Goal: Information Seeking & Learning: Find specific page/section

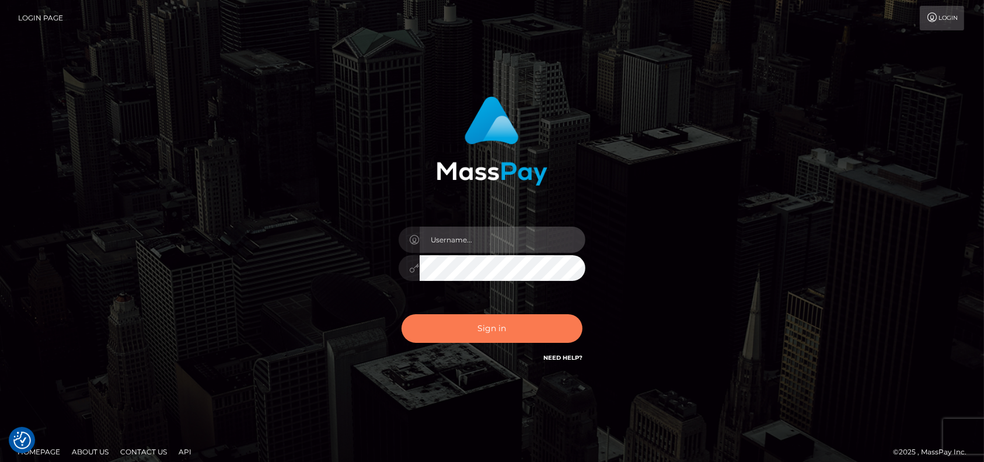
type input "petros.[PERSON_NAME]"
click at [546, 319] on button "Sign in" at bounding box center [492, 328] width 181 height 29
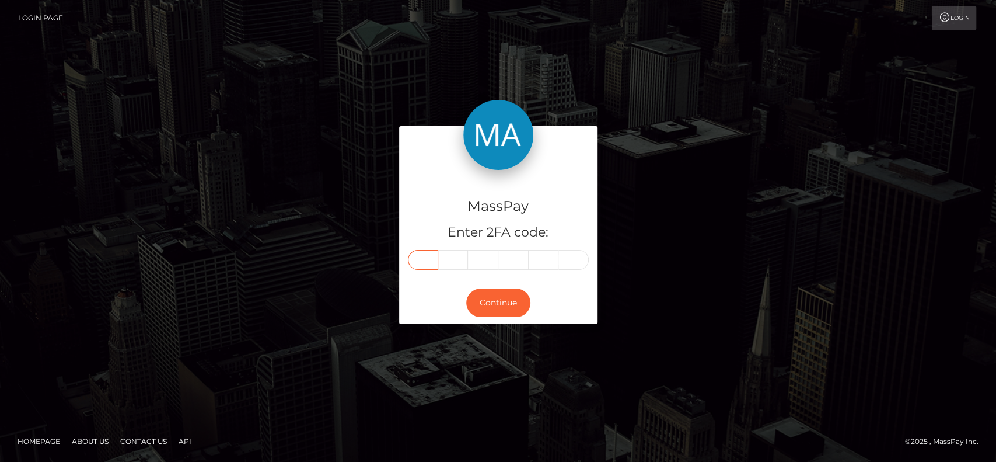
paste input "8"
type input "8"
type input "3"
type input "5"
type input "2"
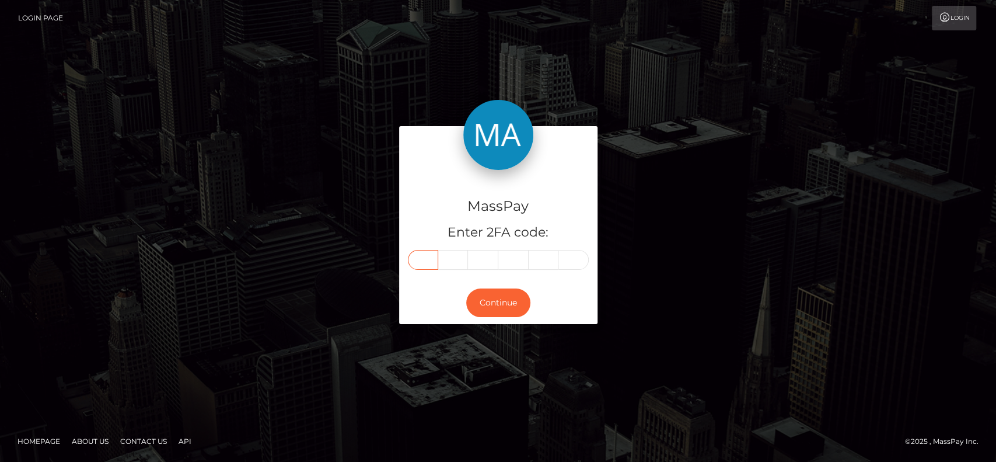
type input "8"
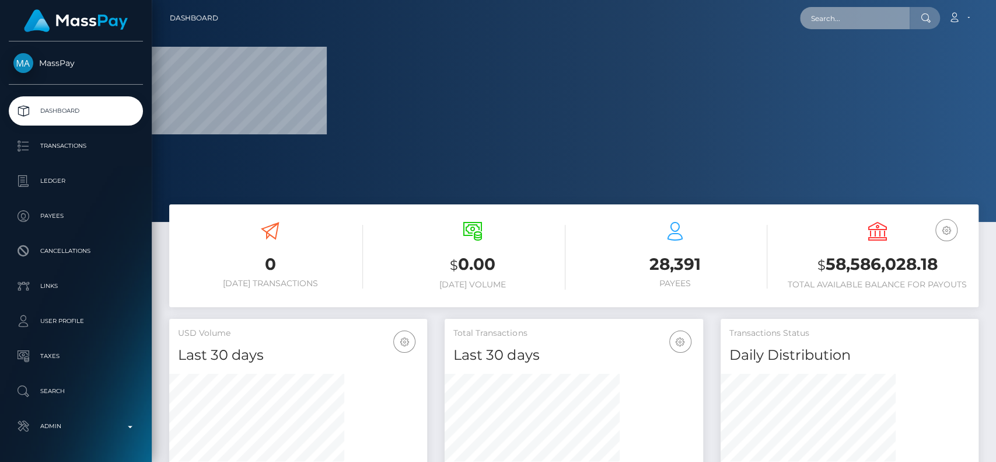
click at [810, 20] on input "text" at bounding box center [855, 18] width 110 height 22
paste input "835288"
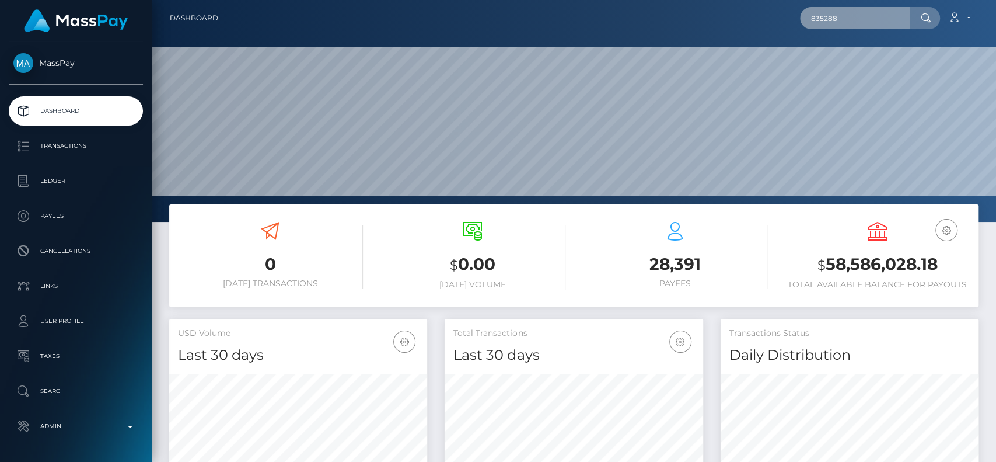
scroll to position [206, 258]
paste input "m.thalmann@bioresonanzaargauthurgau.ch"
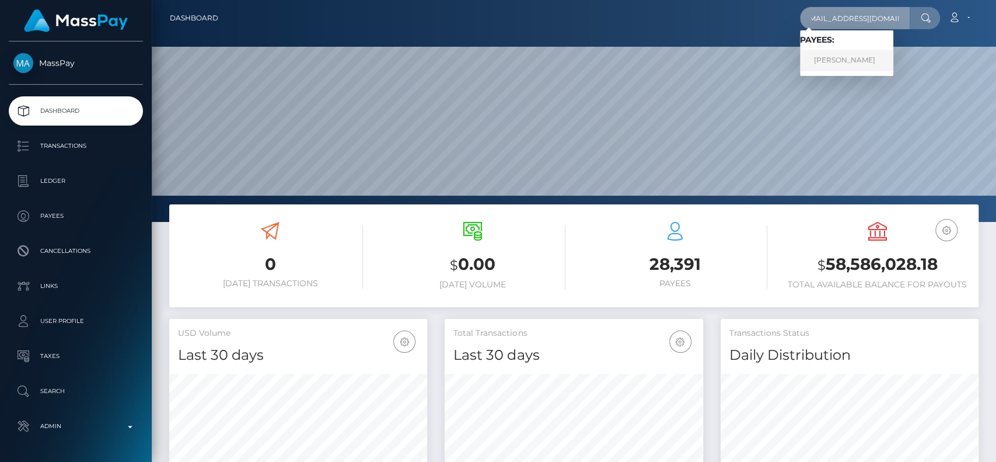
type input "m.thalmann@bioresonanzaargauthurgau.ch"
click at [845, 58] on link "Marianne Thalmann" at bounding box center [846, 61] width 93 height 22
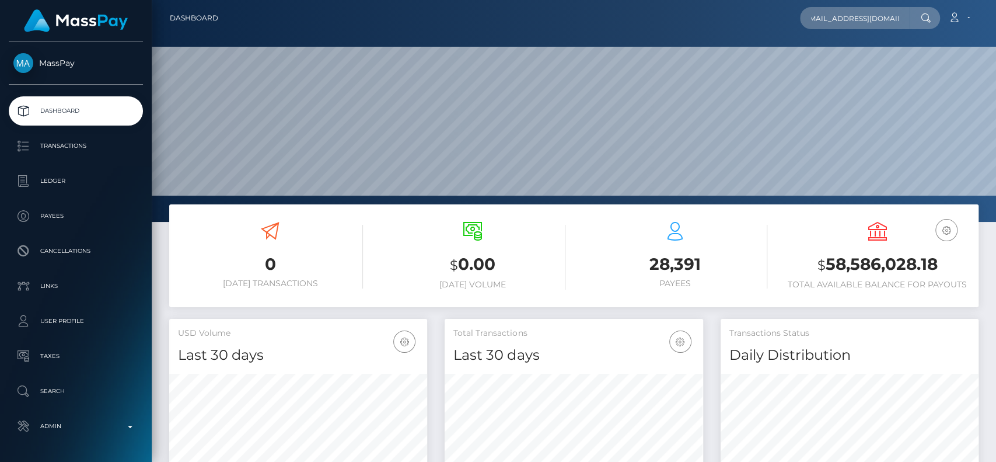
scroll to position [0, 0]
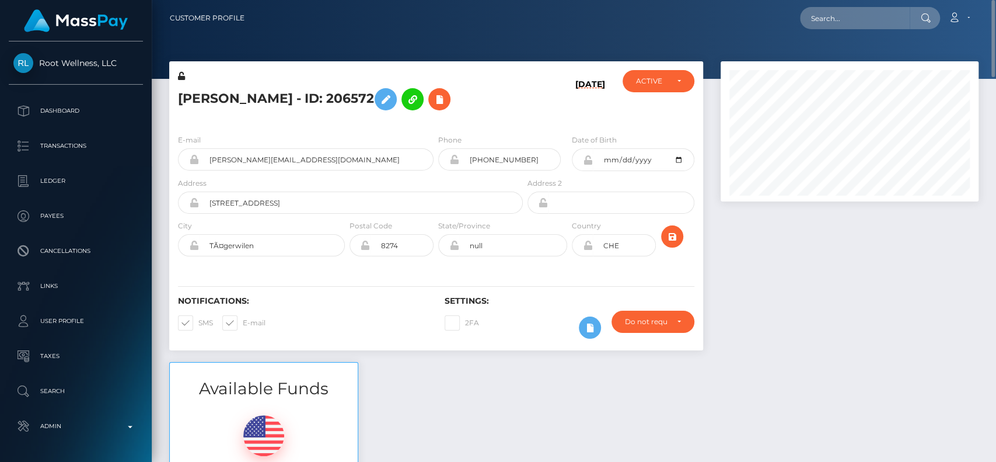
click at [208, 95] on h5 "[PERSON_NAME] - ID: 206572" at bounding box center [347, 99] width 339 height 34
click at [208, 95] on h5 "Marianne Thalmann - ID: 206572" at bounding box center [347, 99] width 339 height 34
copy h5 "Marianne"
click at [823, 19] on input "text" at bounding box center [855, 18] width 110 height 22
paste input "casbarde@gmail.com"
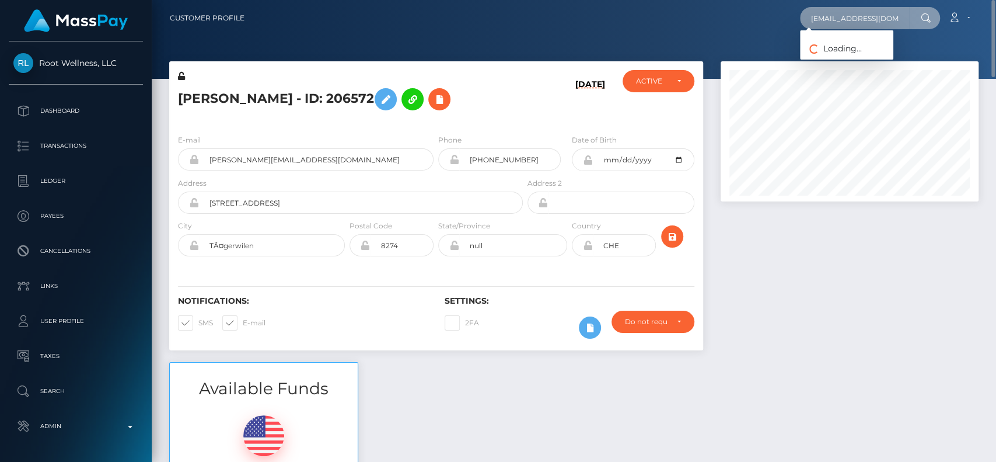
paste input "Claire Sbardella"
type input "Claire Sbardella"
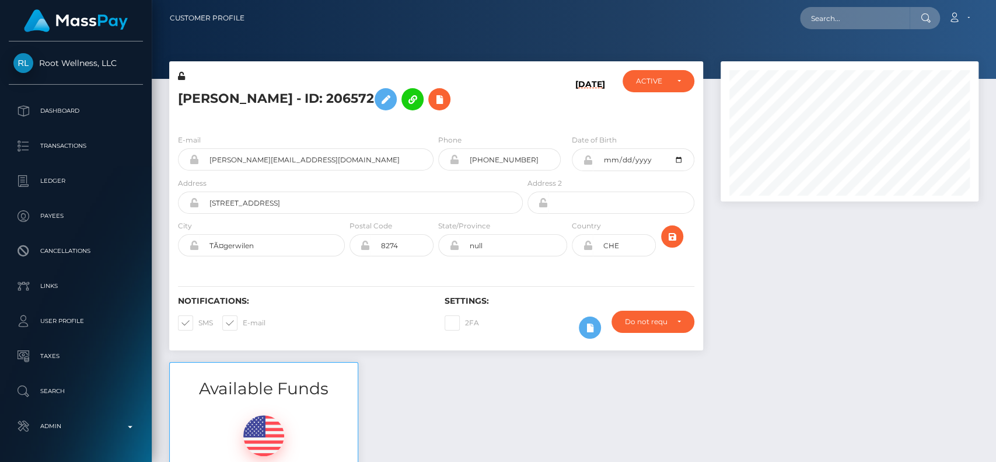
scroll to position [140, 258]
click at [860, 13] on input "text" at bounding box center [855, 18] width 110 height 22
paste input "casbarde@gmail.com"
type input "casbarde@gmail.com"
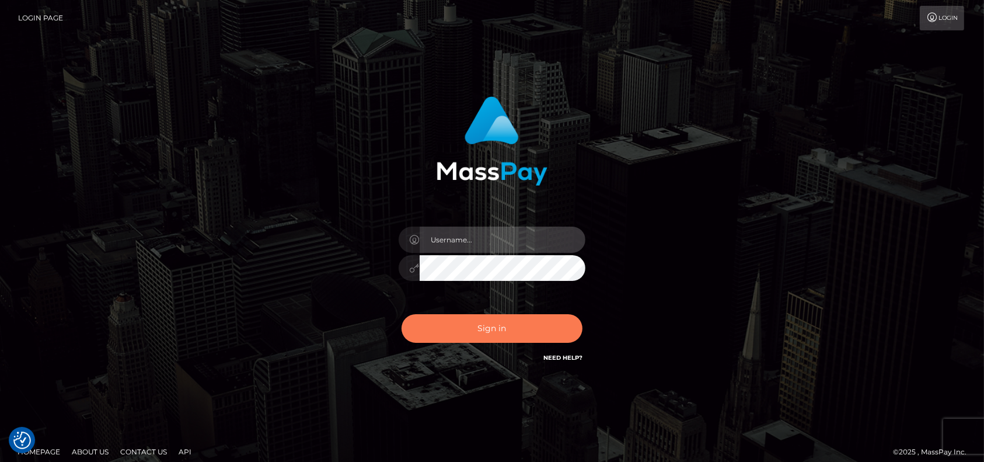
type input "petros.[PERSON_NAME]"
click at [455, 325] on button "Sign in" at bounding box center [492, 328] width 181 height 29
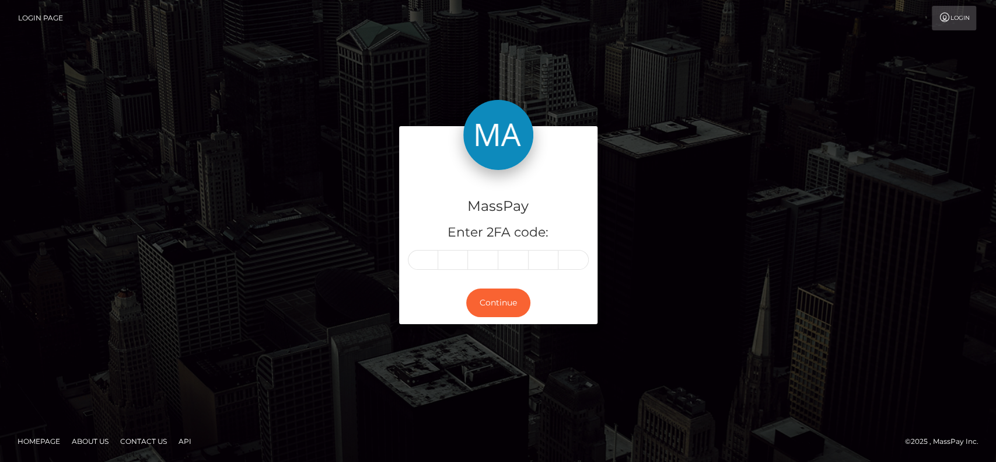
drag, startPoint x: 407, startPoint y: 262, endPoint x: 378, endPoint y: 258, distance: 28.9
drag, startPoint x: 378, startPoint y: 258, endPoint x: 341, endPoint y: 257, distance: 37.4
click at [341, 257] on div "MassPay Enter 2FA code: Continue" at bounding box center [498, 231] width 665 height 210
paste input "2"
type input "2"
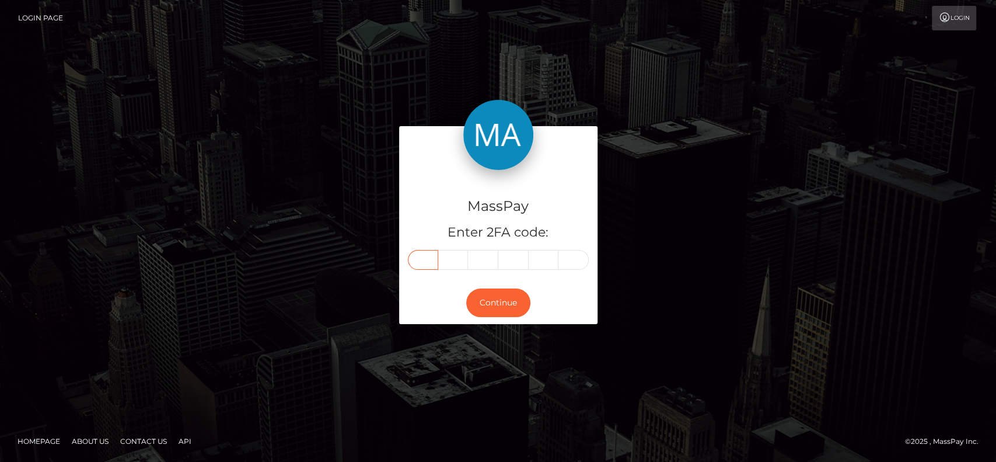
type input "4"
type input "1"
type input "3"
type input "7"
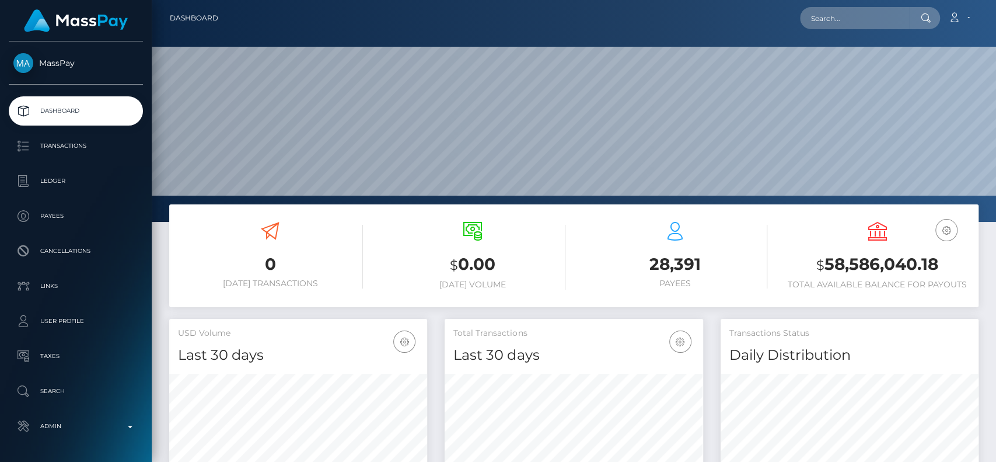
scroll to position [206, 258]
click at [840, 18] on input "text" at bounding box center [855, 18] width 110 height 22
paste input "[EMAIL_ADDRESS][DOMAIN_NAME]"
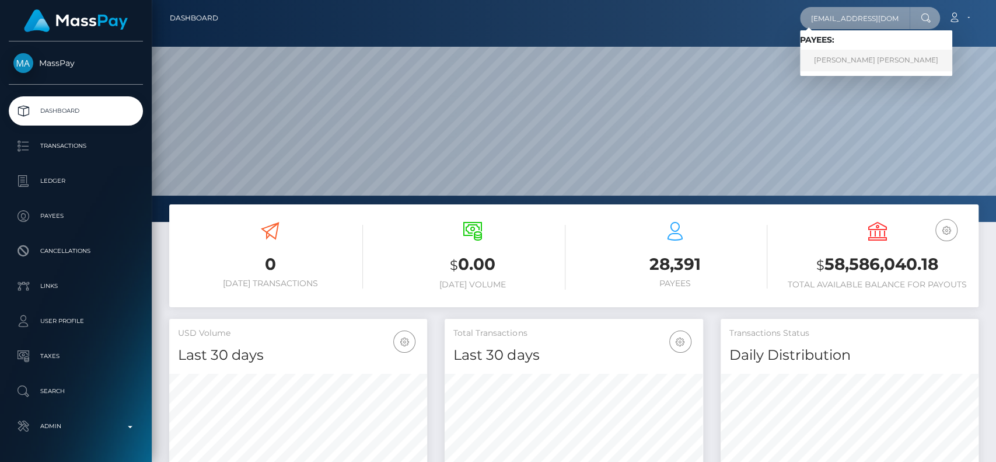
type input "[EMAIL_ADDRESS][DOMAIN_NAME]"
click at [850, 58] on link "[PERSON_NAME] [PERSON_NAME]" at bounding box center [876, 61] width 152 height 22
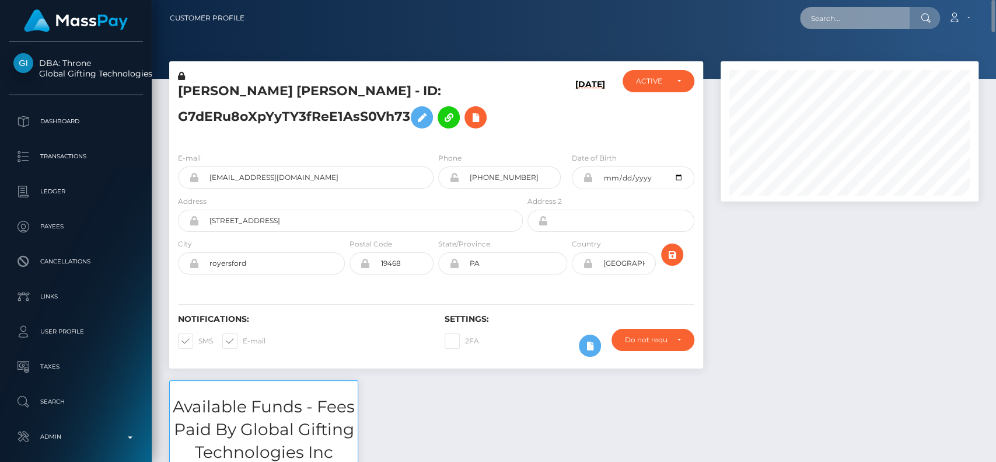
click at [822, 20] on input "text" at bounding box center [855, 18] width 110 height 22
paste input "nguyenhoa6623@gmail.com"
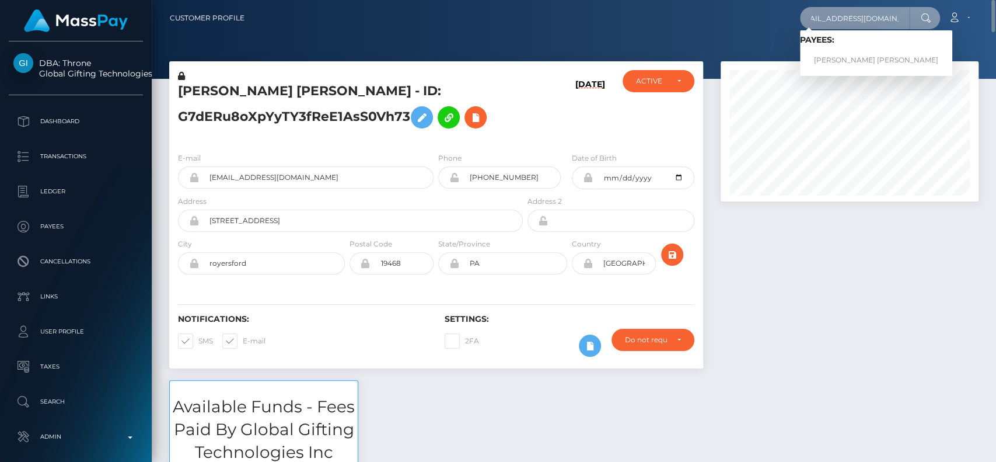
type input "nguyenhoa6623@gmail.com"
click at [851, 54] on link "Tuyet Thi Tran" at bounding box center [876, 61] width 152 height 22
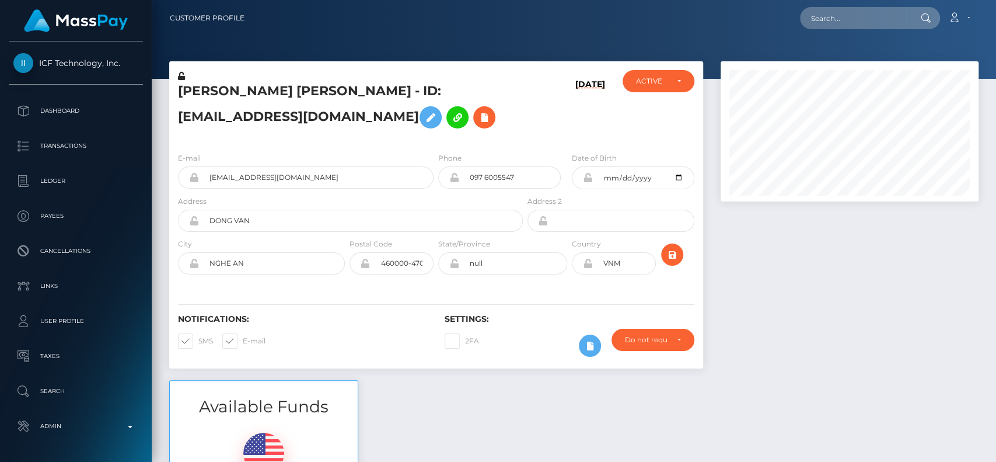
scroll to position [140, 258]
click at [832, 14] on input "text" at bounding box center [855, 18] width 110 height 22
paste input "[EMAIL_ADDRESS][DOMAIN_NAME]"
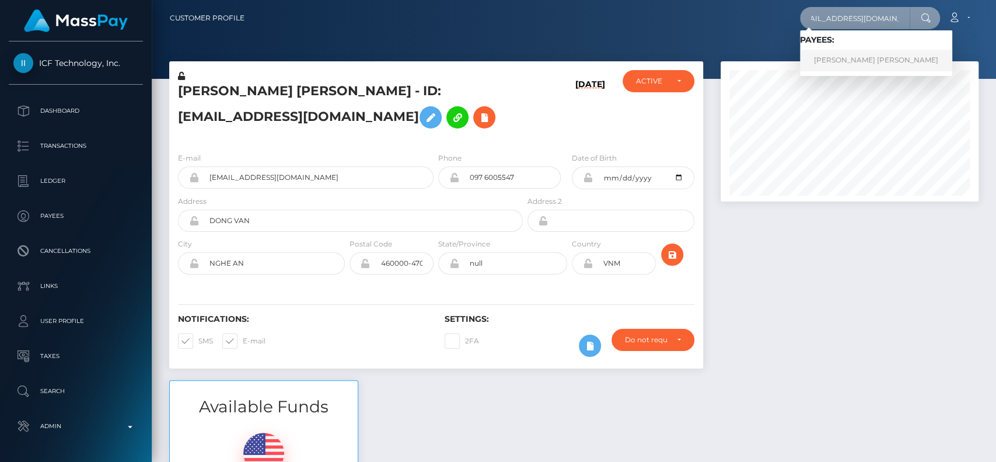
type input "[EMAIL_ADDRESS][DOMAIN_NAME]"
click at [833, 60] on link "Tuyet Thi Tran" at bounding box center [876, 61] width 152 height 22
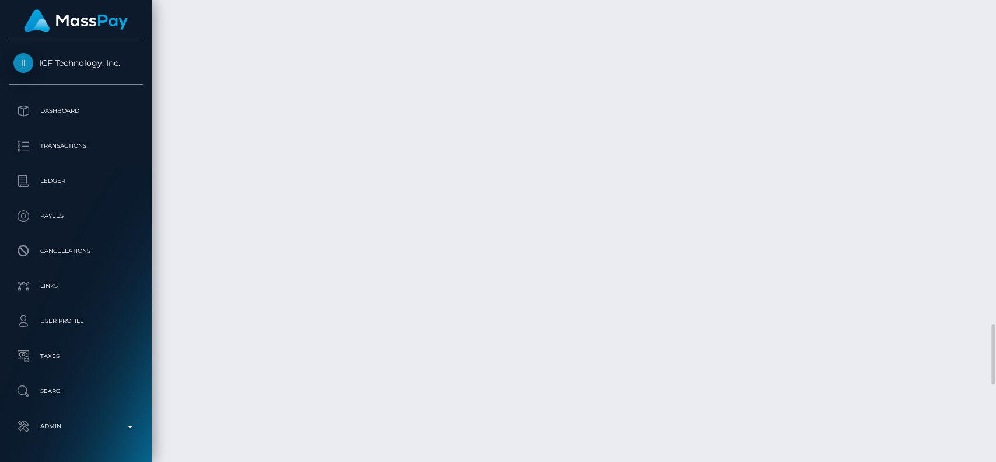
scroll to position [2879, 0]
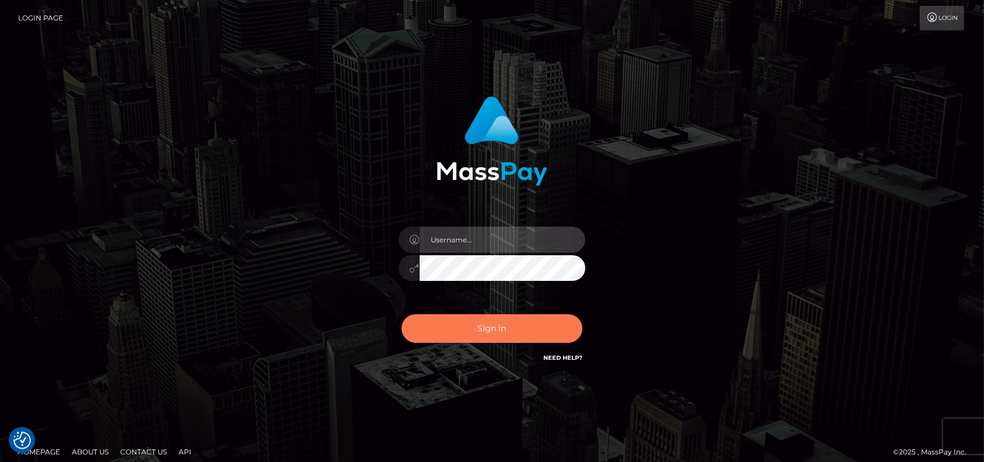
type input "petros.[PERSON_NAME]"
click at [517, 320] on button "Sign in" at bounding box center [492, 328] width 181 height 29
type input "petros.[PERSON_NAME]"
click at [489, 327] on button "Sign in" at bounding box center [492, 328] width 181 height 29
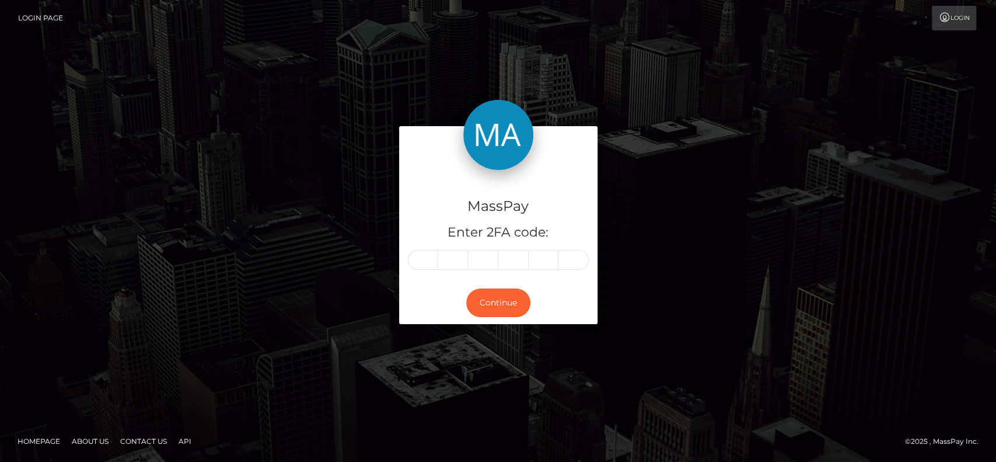
click at [425, 254] on input "text" at bounding box center [423, 260] width 30 height 20
type input "7"
type input "6"
type input "4"
type input "2"
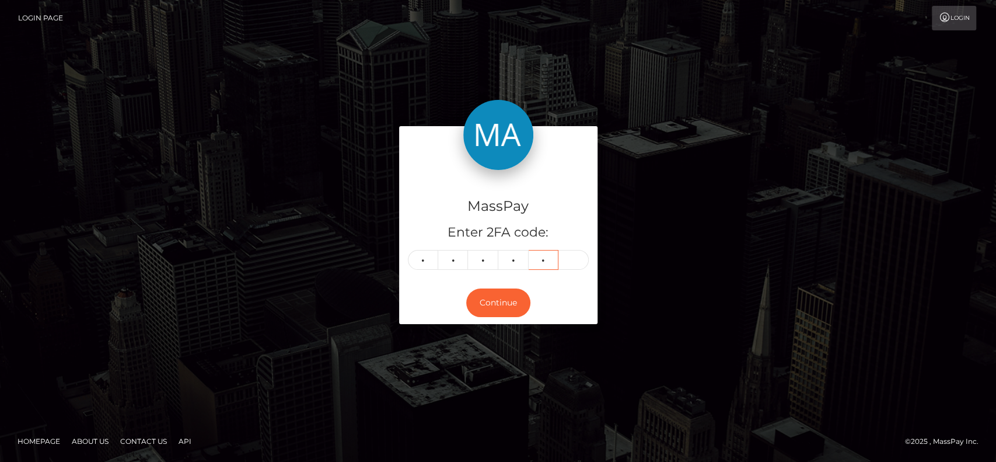
type input "0"
type input "7"
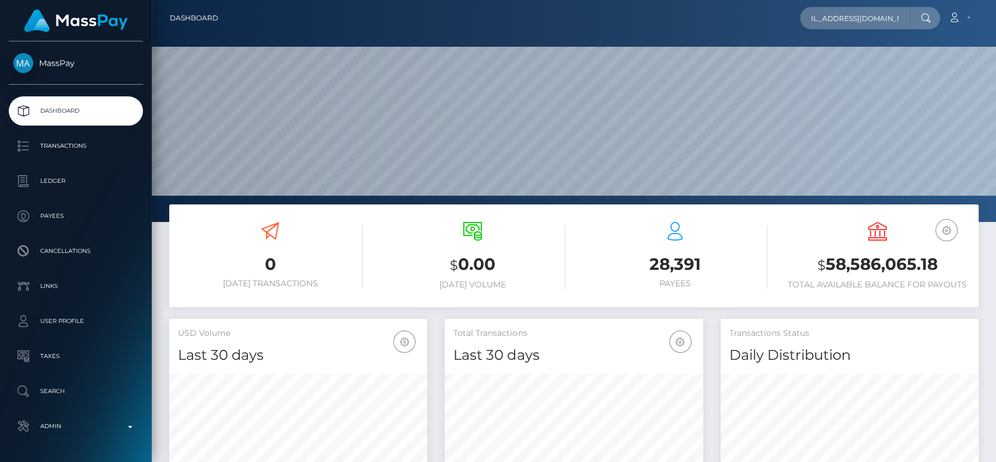
scroll to position [0, 17]
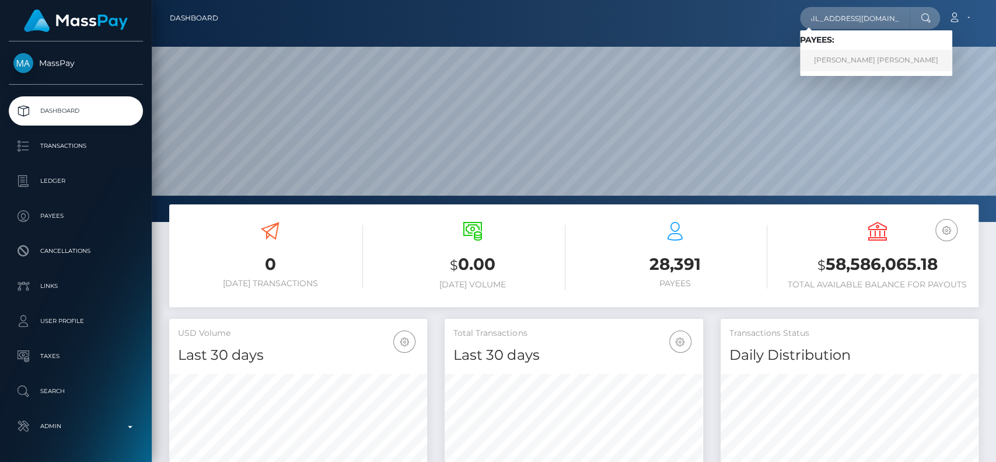
type input "[EMAIL_ADDRESS][DOMAIN_NAME]"
click at [821, 53] on link "[PERSON_NAME] [PERSON_NAME]" at bounding box center [876, 61] width 152 height 22
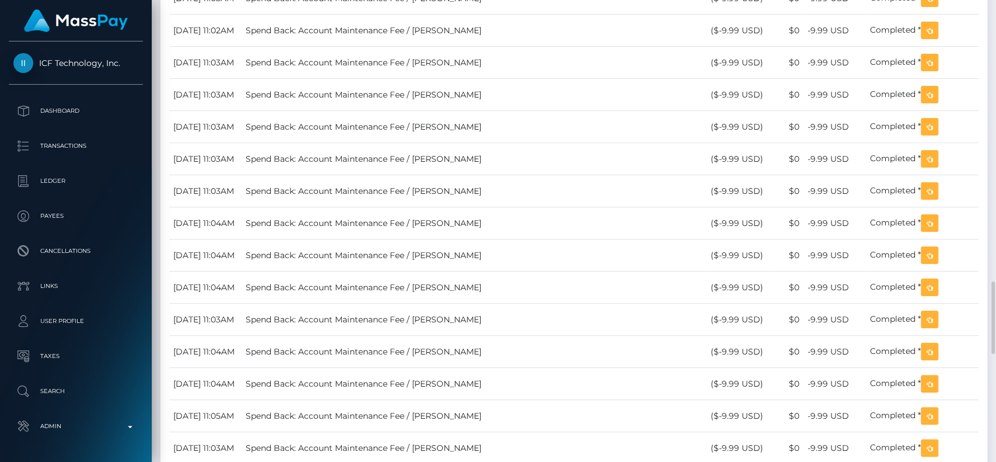
scroll to position [140, 258]
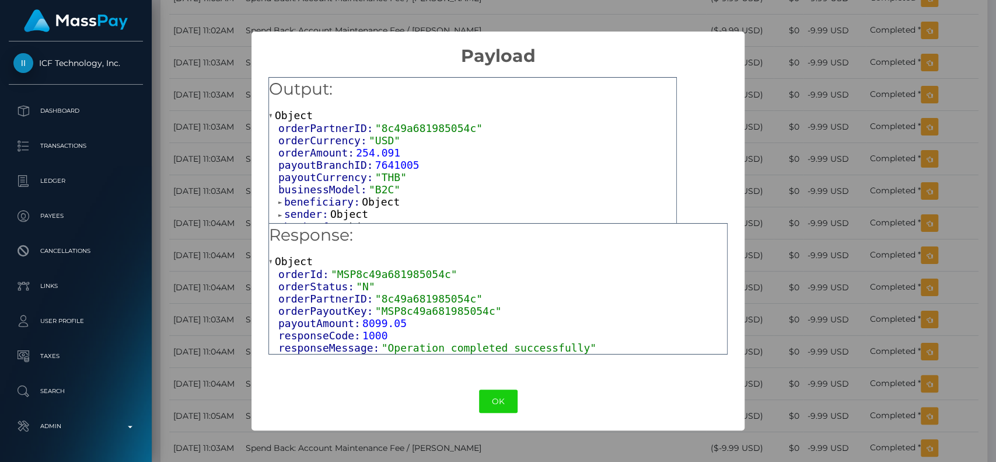
click at [350, 215] on span "Object" at bounding box center [349, 214] width 38 height 12
click at [362, 203] on span "Object" at bounding box center [381, 202] width 38 height 12
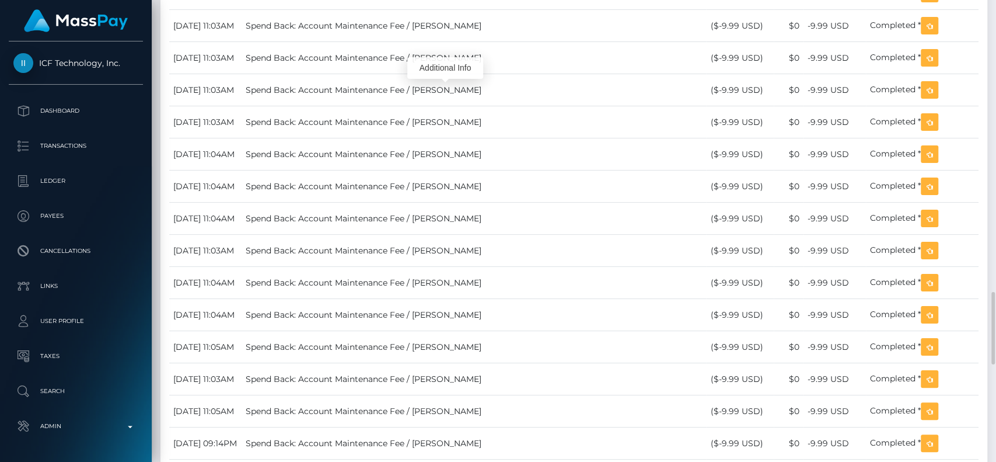
scroll to position [1625, 0]
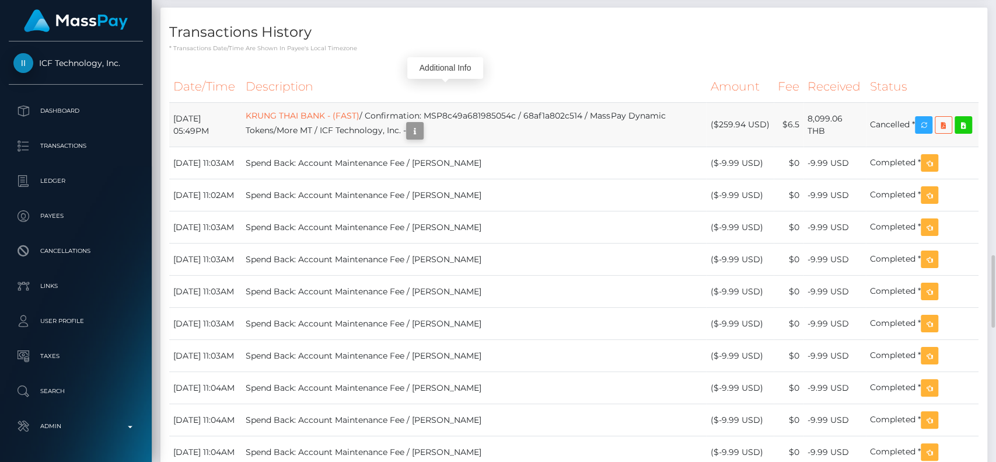
click at [422, 138] on icon "button" at bounding box center [415, 131] width 14 height 15
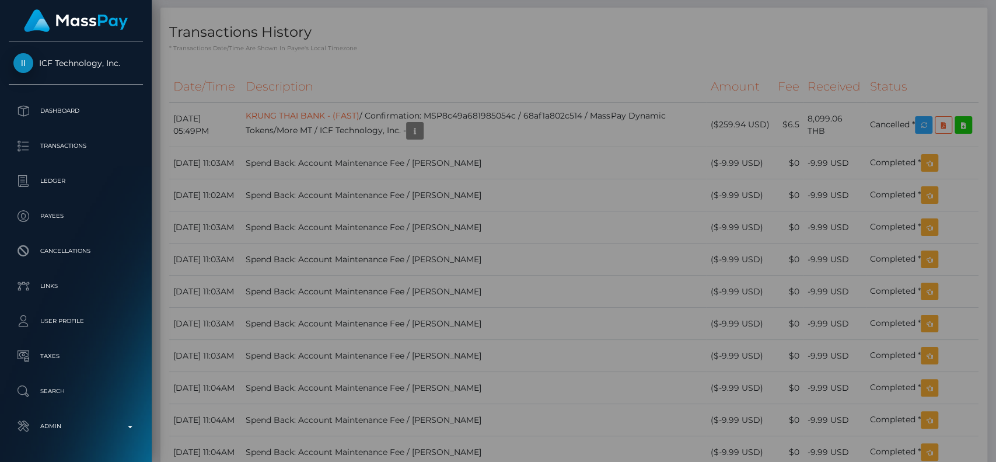
scroll to position [0, 0]
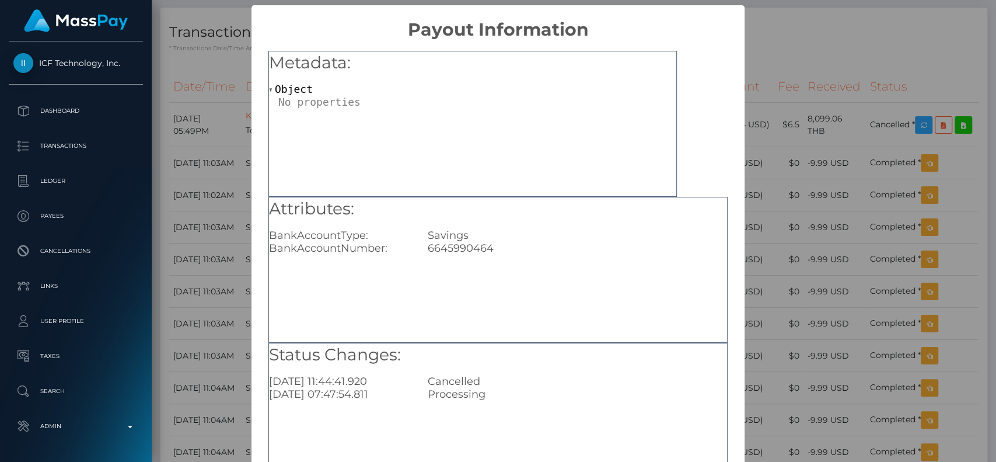
click at [457, 256] on div "Attributes: BankAccountType: Savings BankAccountNumber: [FINANCIAL_ID]" at bounding box center [497, 270] width 459 height 146
click at [463, 245] on div "6645990464" at bounding box center [577, 248] width 317 height 13
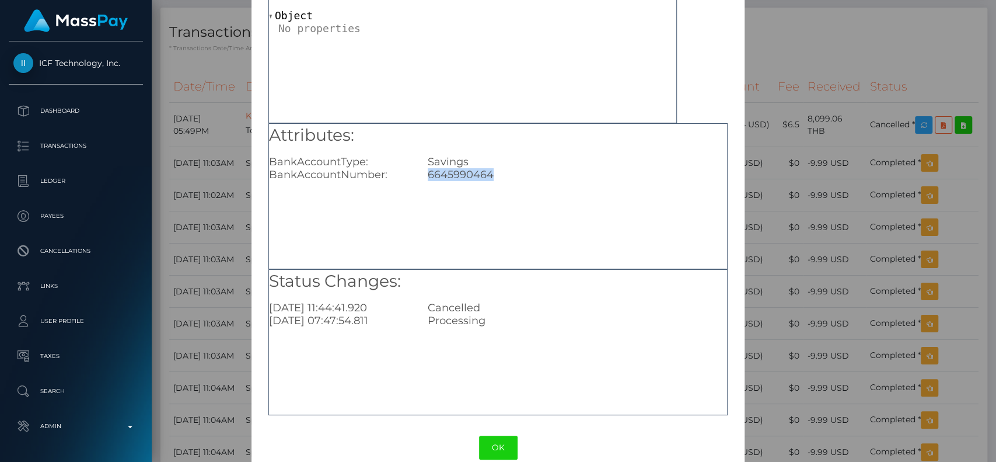
scroll to position [93, 0]
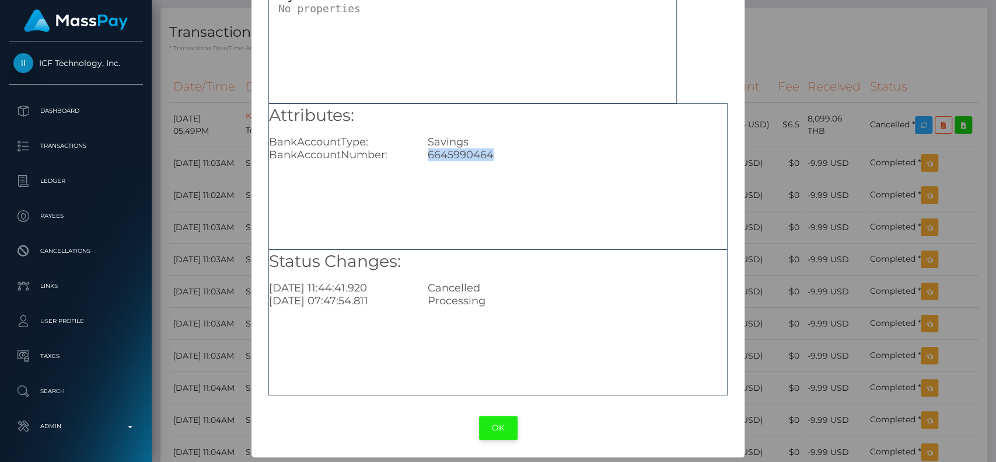
copy div "6645990464"
click at [491, 424] on button "OK" at bounding box center [498, 428] width 39 height 24
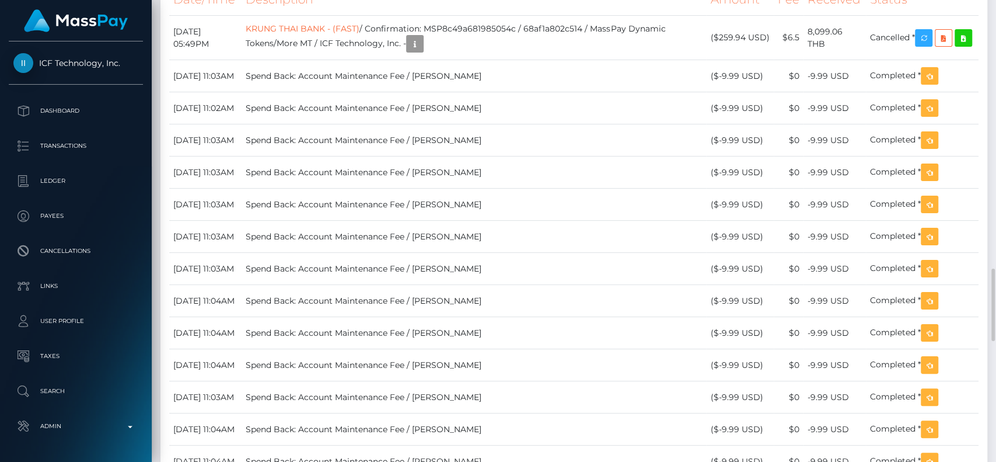
scroll to position [140, 258]
click at [424, 53] on button "button" at bounding box center [415, 44] width 18 height 18
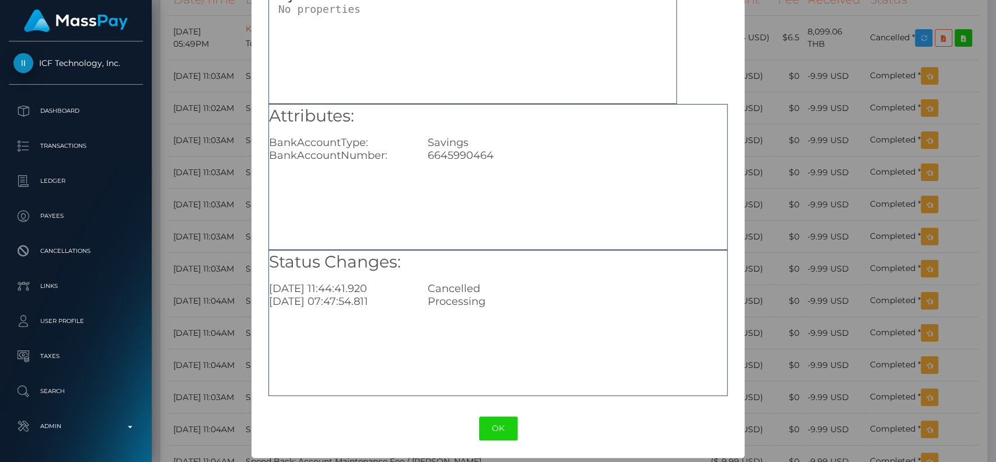
scroll to position [93, 0]
click at [485, 426] on button "OK" at bounding box center [498, 428] width 39 height 24
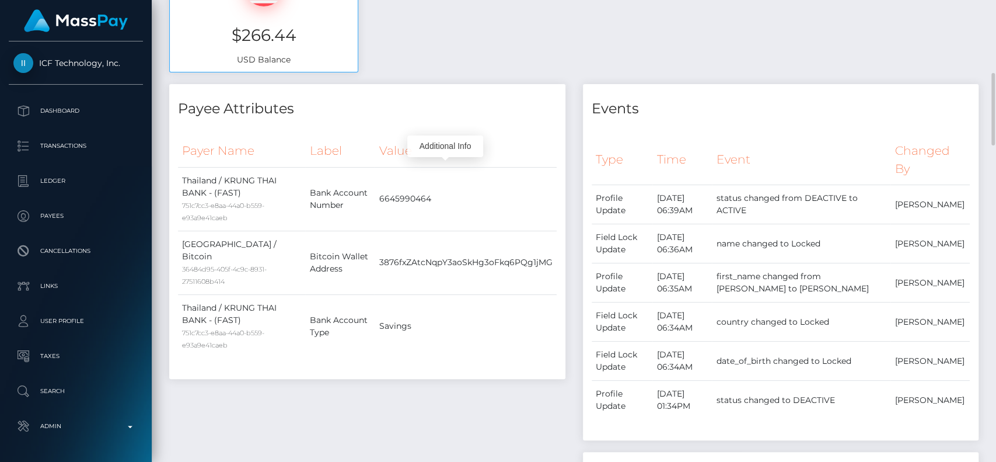
scroll to position [0, 0]
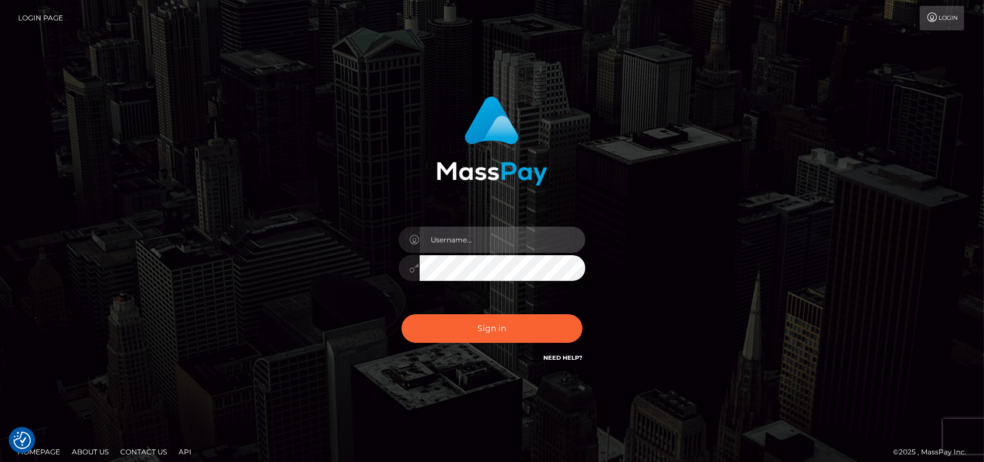
type input "petros.kidane"
click at [444, 313] on div "Sign in Need Help?" at bounding box center [492, 333] width 204 height 52
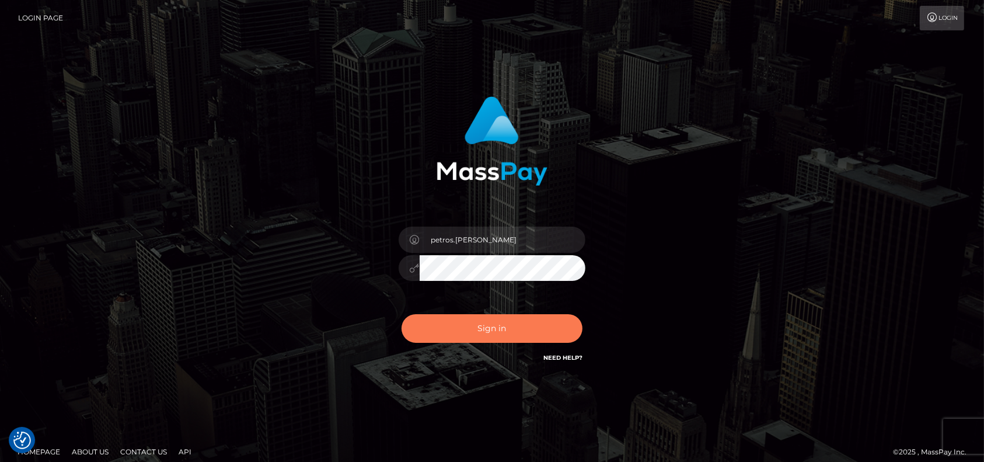
click button "Sign in"
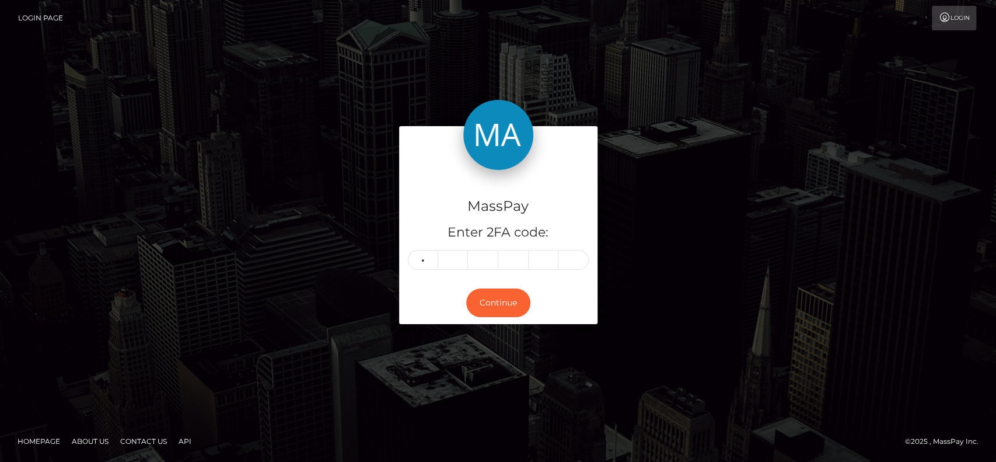
type input "9"
type input "0"
type input "1"
type input "4"
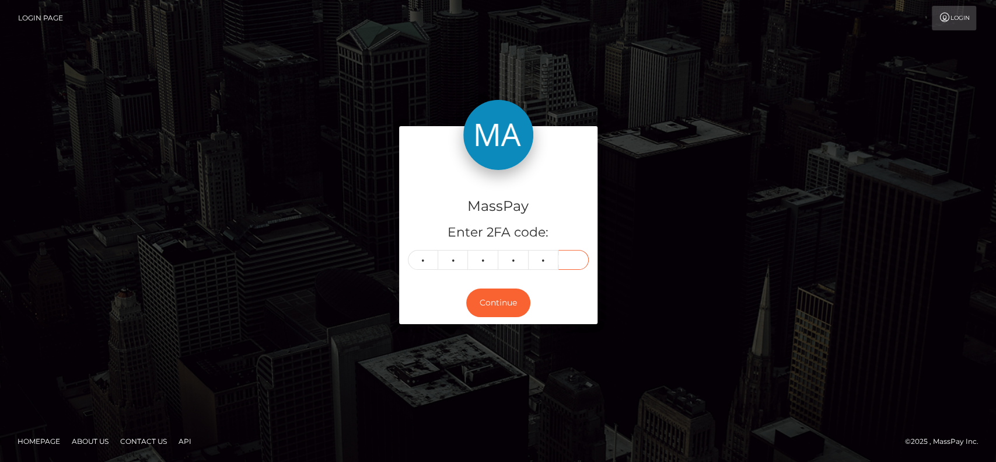
type input "9"
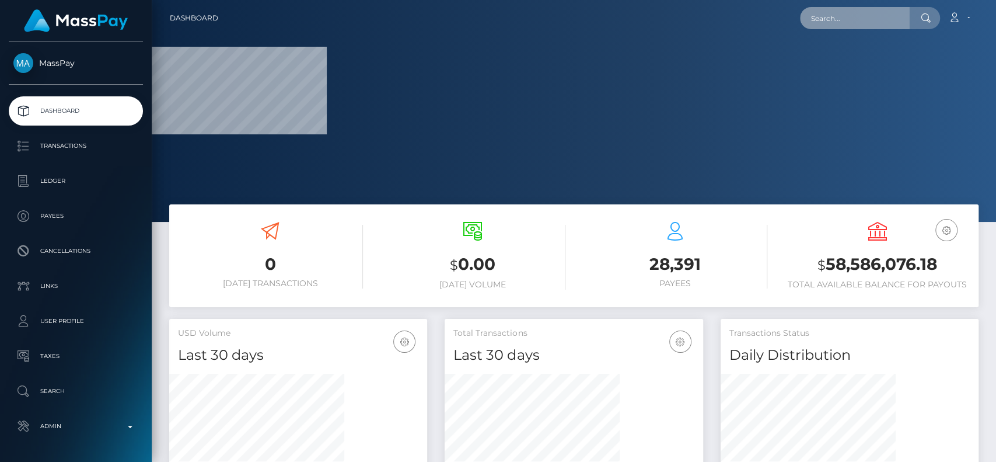
click at [863, 26] on input "text" at bounding box center [855, 18] width 110 height 22
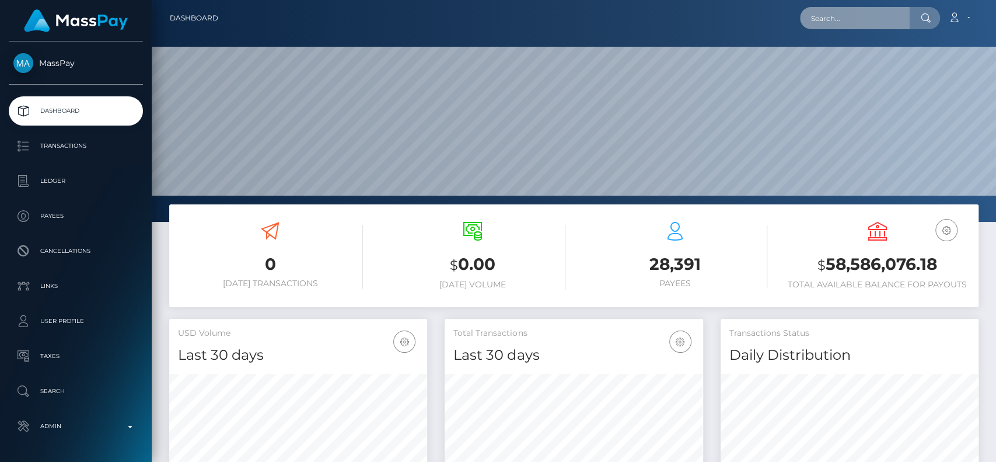
scroll to position [206, 258]
paste input "[EMAIL_ADDRESS][DOMAIN_NAME]"
paste input "[PERSON_NAME]"
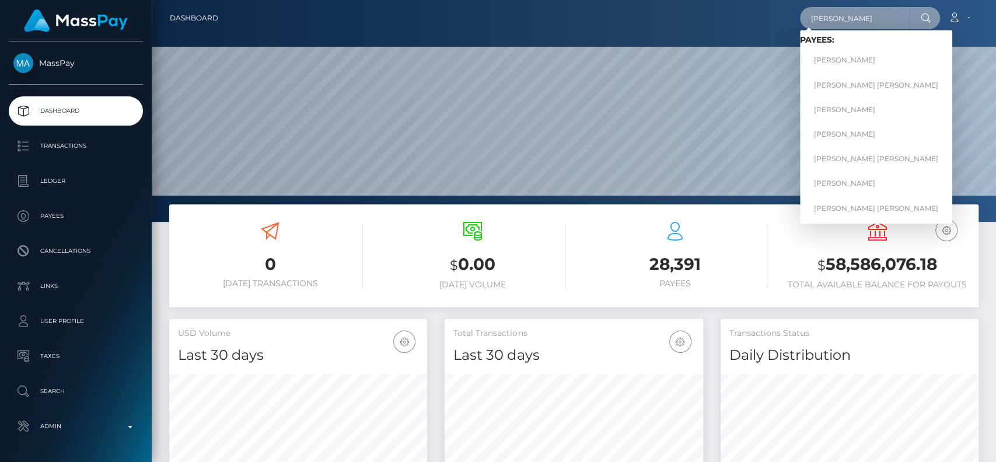
type input "[PERSON_NAME]"
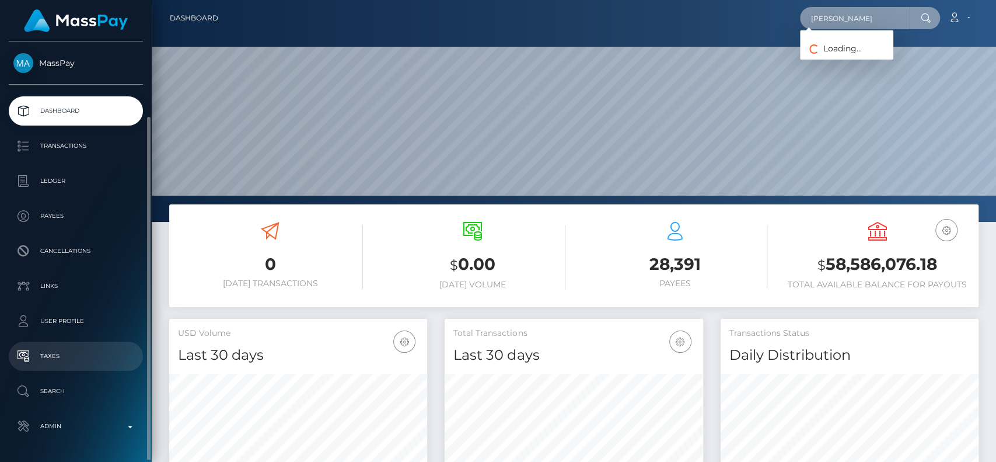
scroll to position [39, 0]
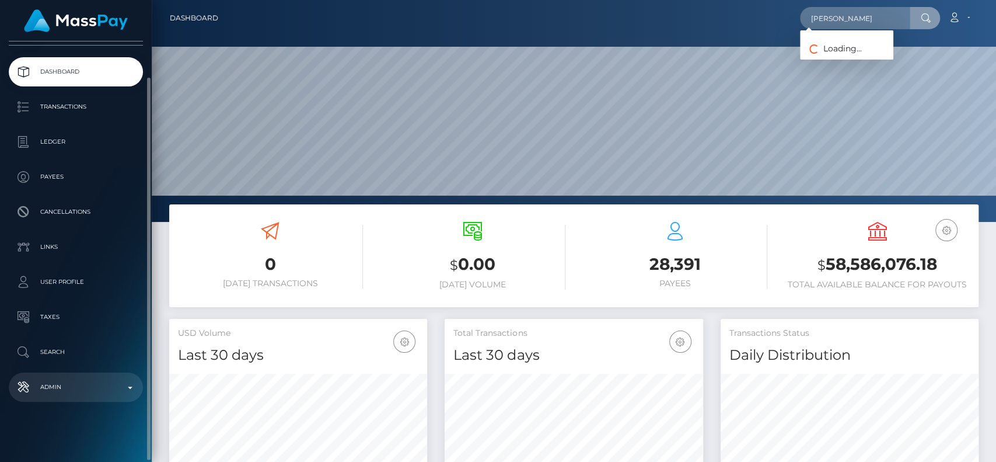
click at [87, 387] on p "Admin" at bounding box center [75, 387] width 125 height 18
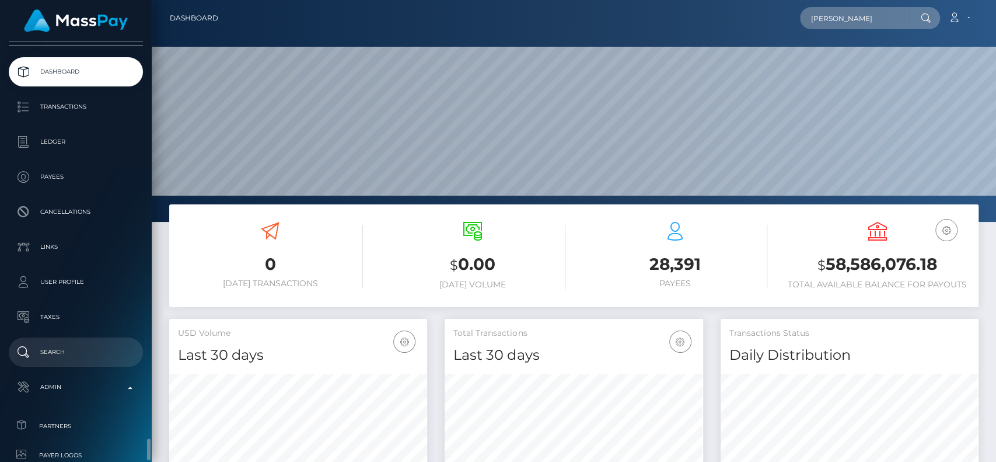
scroll to position [273, 0]
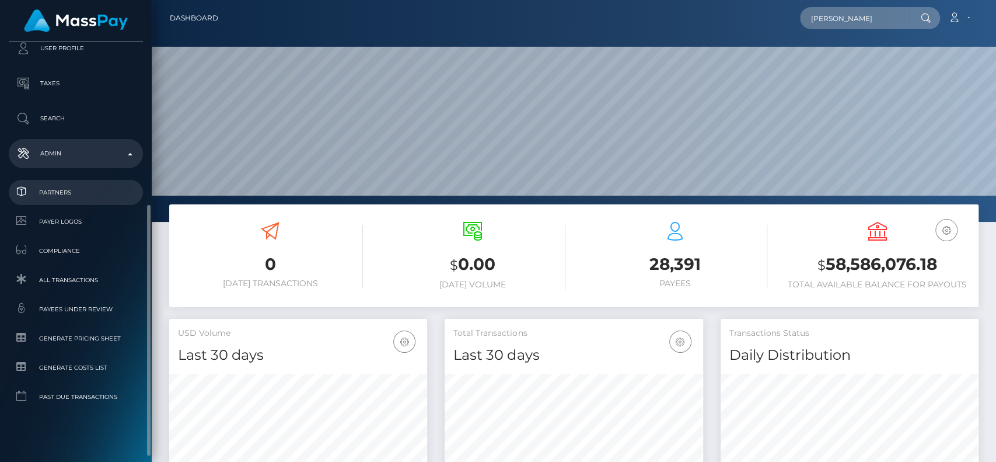
click at [76, 191] on span "Partners" at bounding box center [75, 192] width 125 height 13
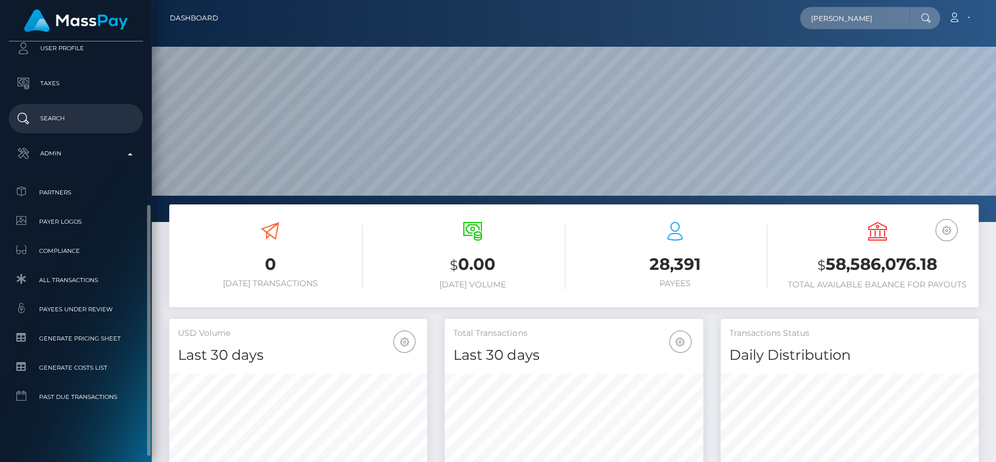
click at [79, 107] on link "Search" at bounding box center [76, 118] width 134 height 29
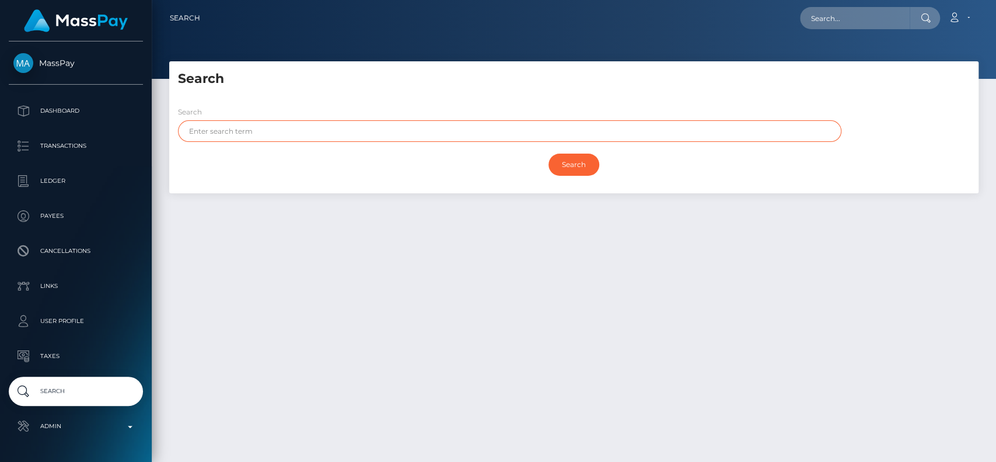
click at [437, 129] on input "text" at bounding box center [510, 131] width 664 height 22
paste input "[DOMAIN_NAME][EMAIL_ADDRESS][DOMAIN_NAME]"
click at [549, 154] on input "Search" at bounding box center [574, 165] width 51 height 22
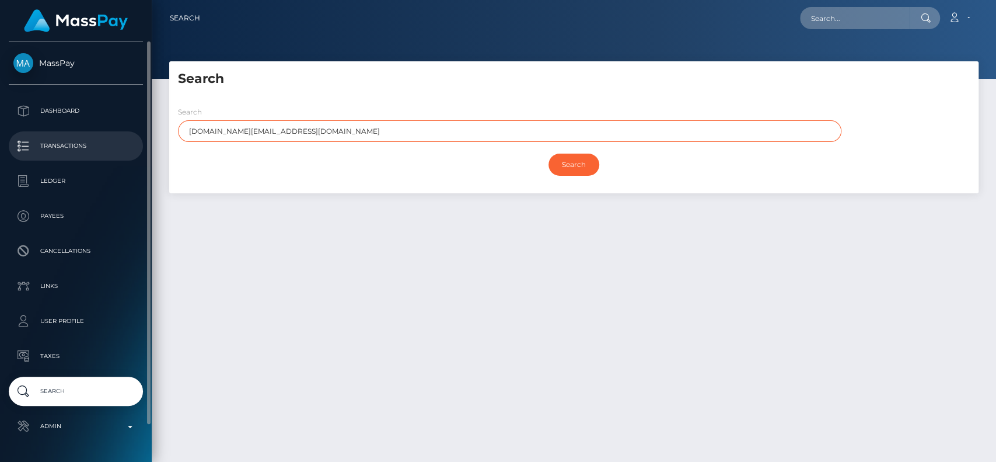
drag, startPoint x: 341, startPoint y: 135, endPoint x: 0, endPoint y: 145, distance: 341.0
click at [0, 143] on div "MassPay Dashboard Transactions Ledger Payees" at bounding box center [498, 231] width 996 height 462
paste input "[PERSON_NAME]"
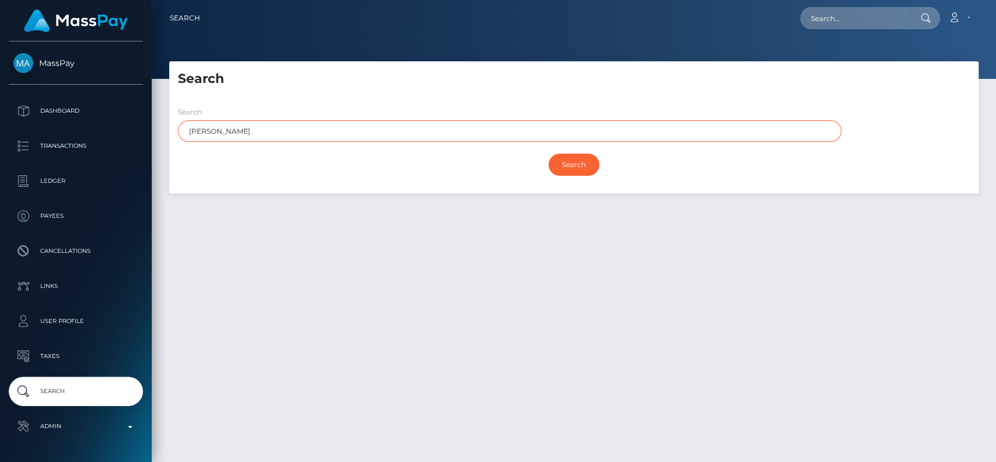
click at [549, 154] on input "Search" at bounding box center [574, 165] width 51 height 22
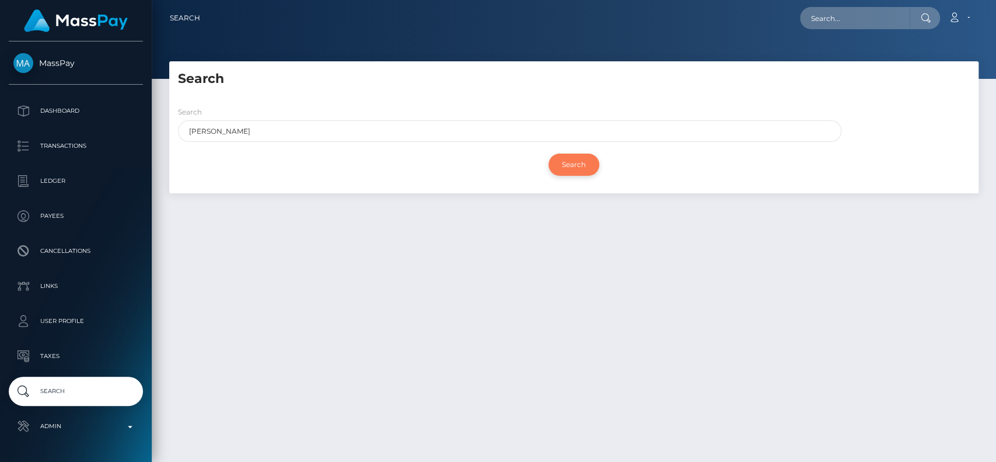
click at [581, 166] on input "Search" at bounding box center [574, 165] width 51 height 22
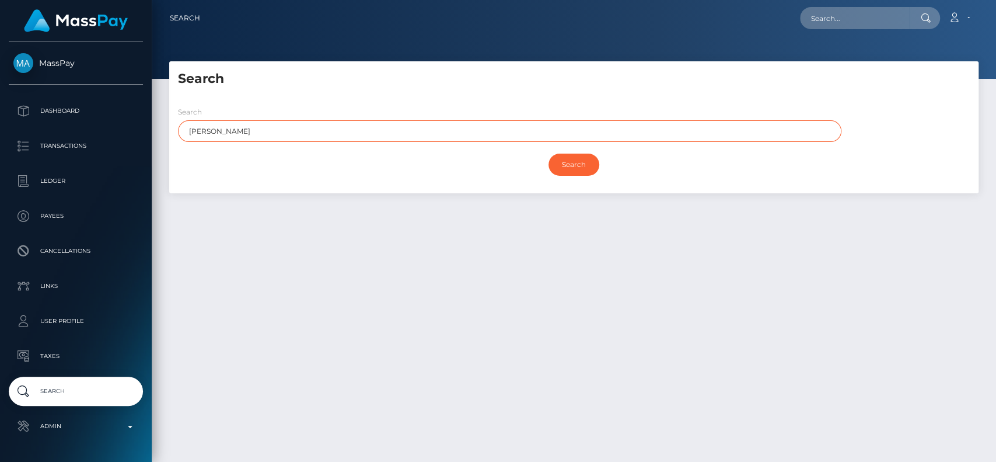
click at [308, 128] on input "[PERSON_NAME]" at bounding box center [510, 131] width 664 height 22
click at [549, 154] on input "Search" at bounding box center [574, 165] width 51 height 22
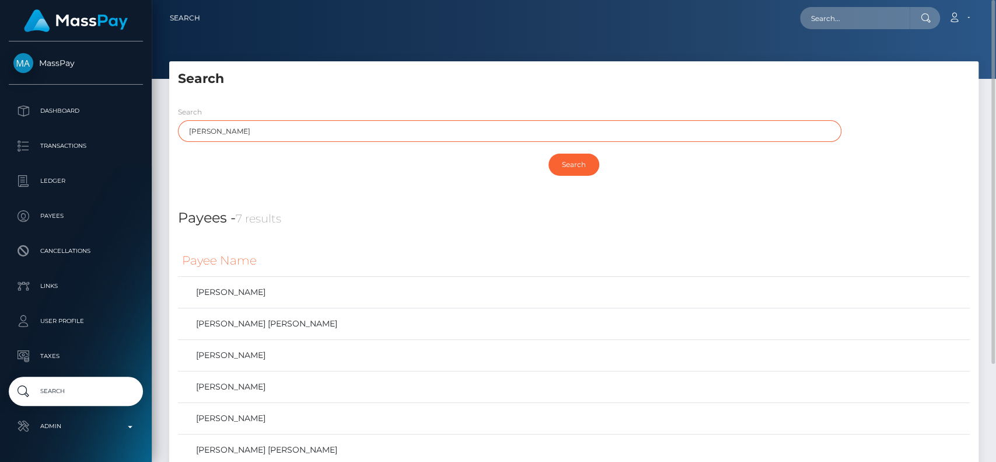
click at [224, 127] on input "[PERSON_NAME]" at bounding box center [510, 131] width 664 height 22
type input "[PERSON_NAME]"
click at [549, 154] on input "Search" at bounding box center [574, 165] width 51 height 22
click at [228, 133] on input "[PERSON_NAME]" at bounding box center [510, 131] width 664 height 22
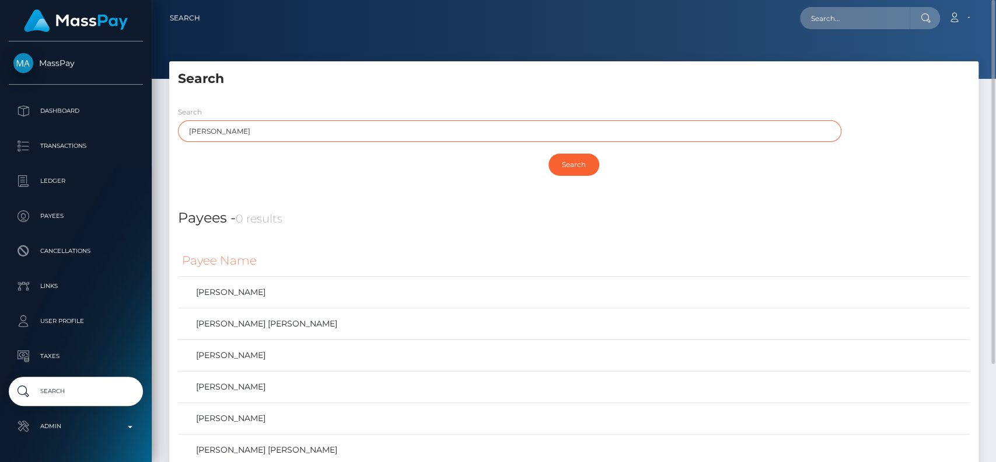
click at [228, 133] on input "[PERSON_NAME]" at bounding box center [510, 131] width 664 height 22
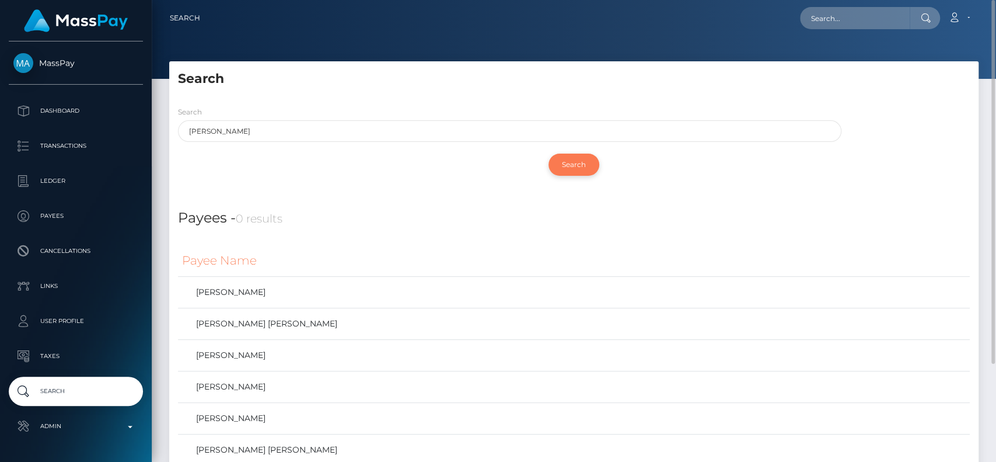
click at [580, 163] on input "Search" at bounding box center [574, 165] width 51 height 22
click at [878, 25] on input "text" at bounding box center [855, 18] width 110 height 22
paste input "1091571"
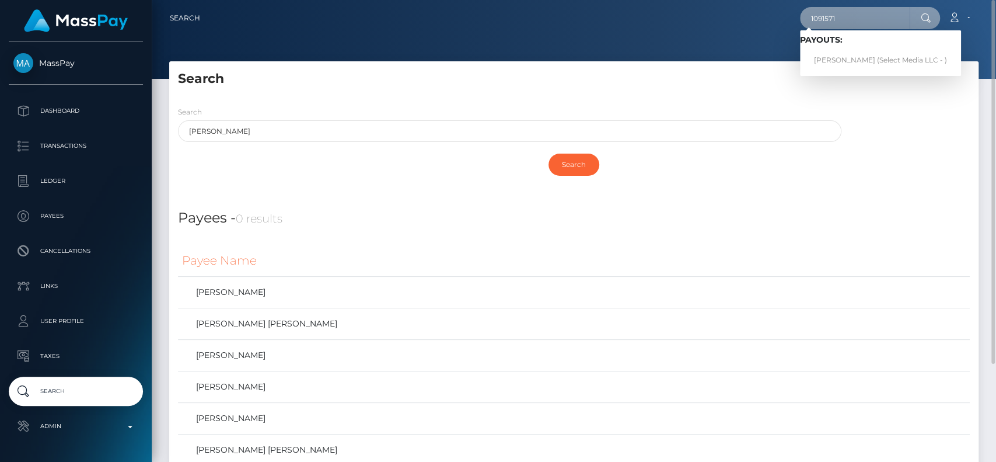
type input "1091571"
click at [863, 60] on link "[PERSON_NAME] (Select Media LLC - )" at bounding box center [880, 61] width 161 height 22
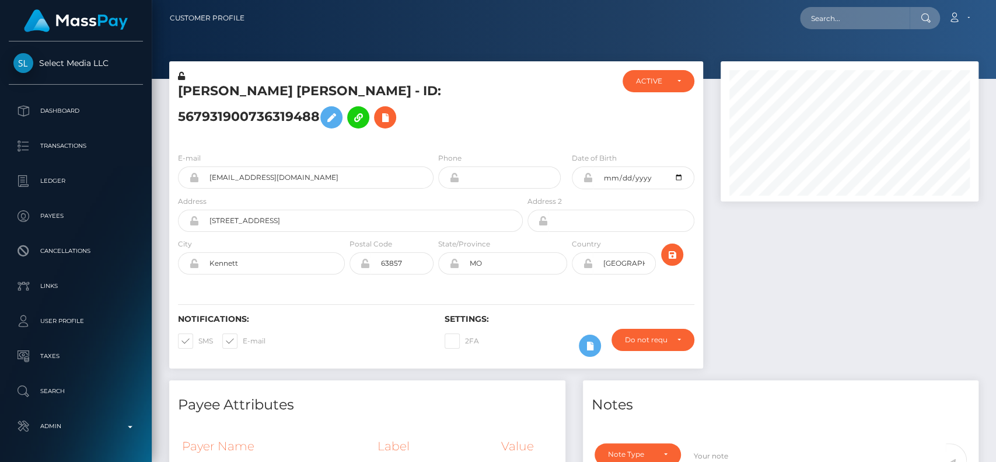
scroll to position [140, 258]
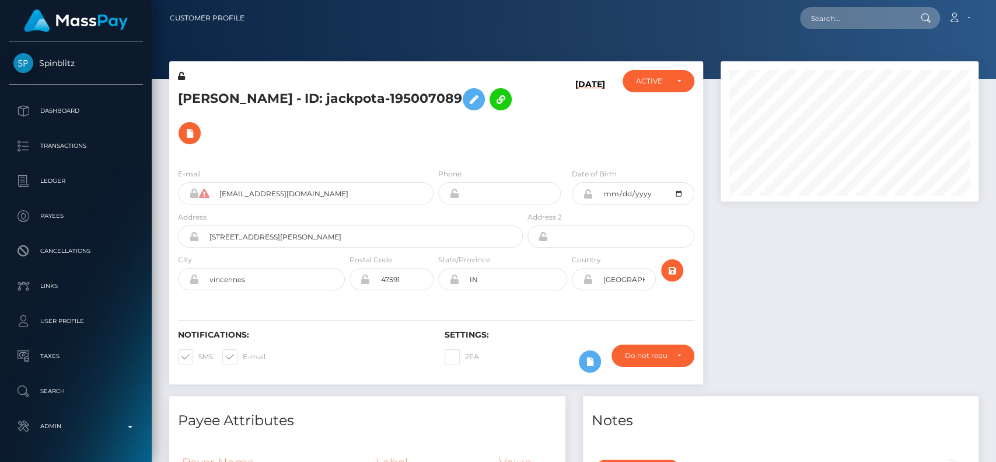
scroll to position [140, 258]
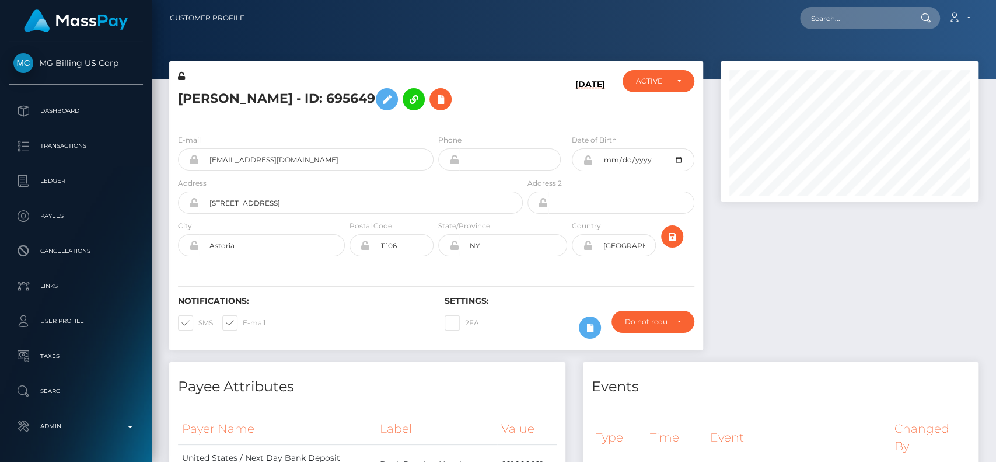
scroll to position [140, 258]
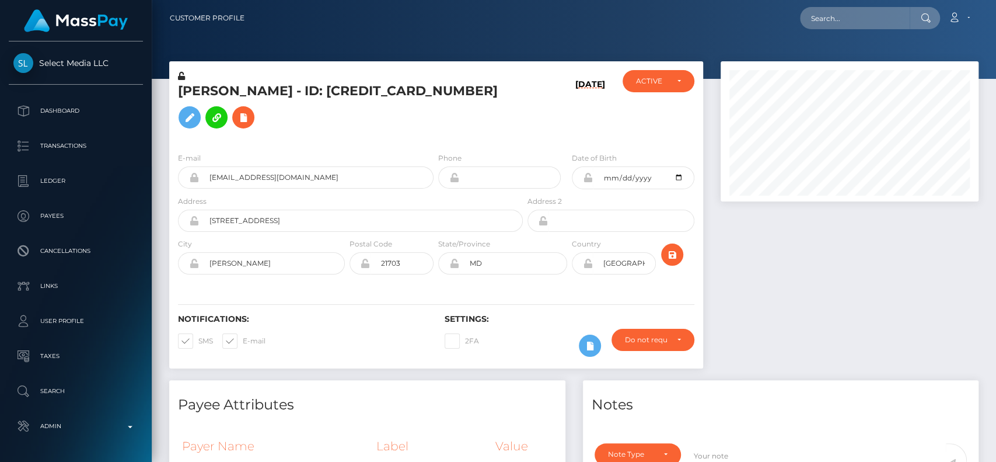
scroll to position [140, 258]
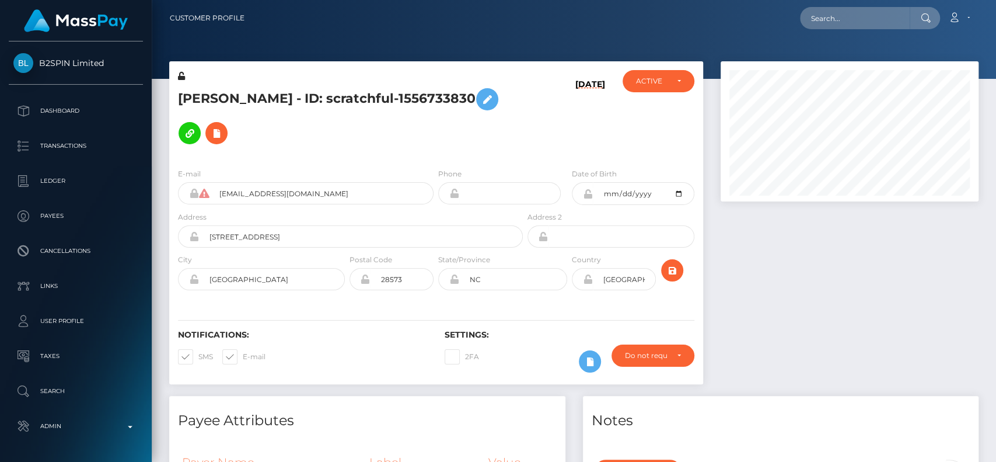
scroll to position [140, 258]
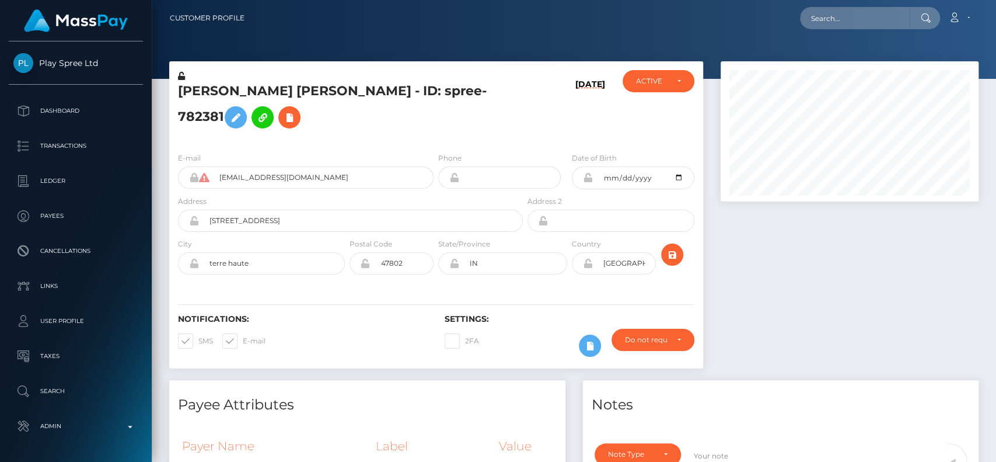
scroll to position [140, 258]
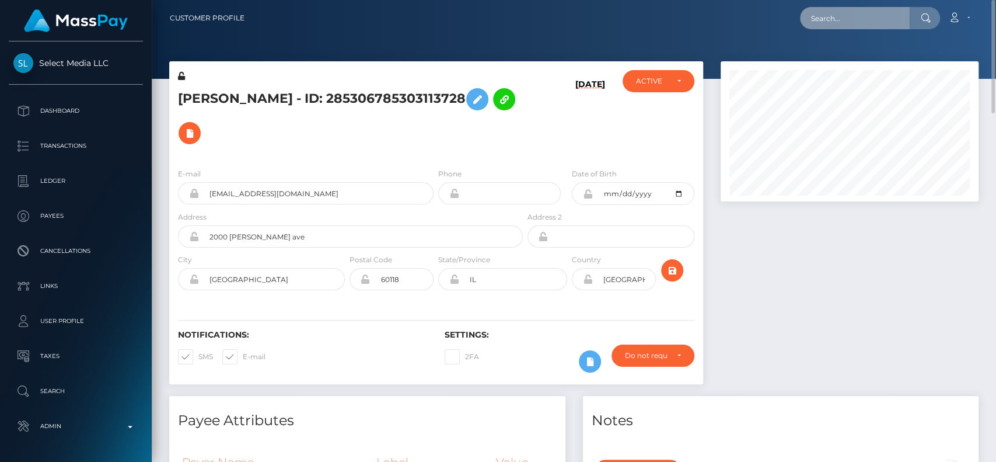
click at [852, 18] on input "text" at bounding box center [855, 18] width 110 height 22
paste input "[EMAIL_ADDRESS][DOMAIN_NAME]"
type input "[EMAIL_ADDRESS][DOMAIN_NAME]"
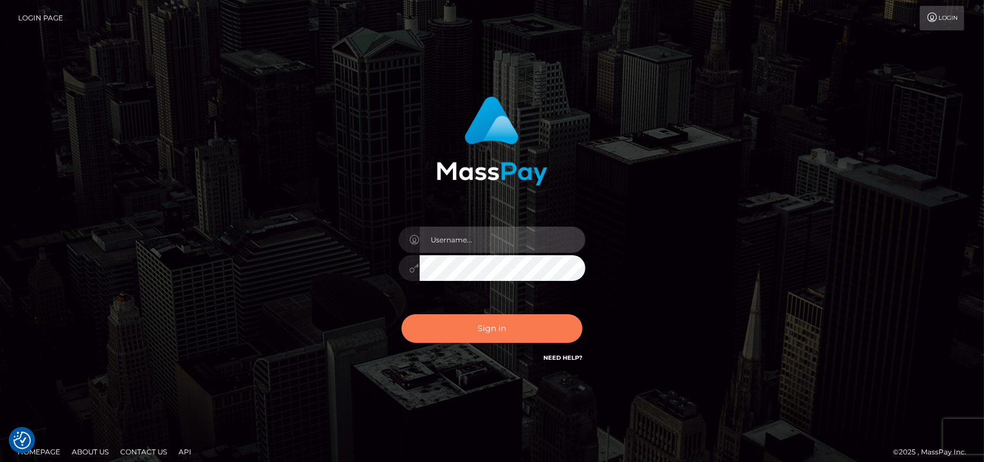
type input "petros.[PERSON_NAME]"
click at [449, 315] on button "Sign in" at bounding box center [492, 328] width 181 height 29
type input "petros.kidane"
click at [451, 323] on button "Sign in" at bounding box center [492, 328] width 181 height 29
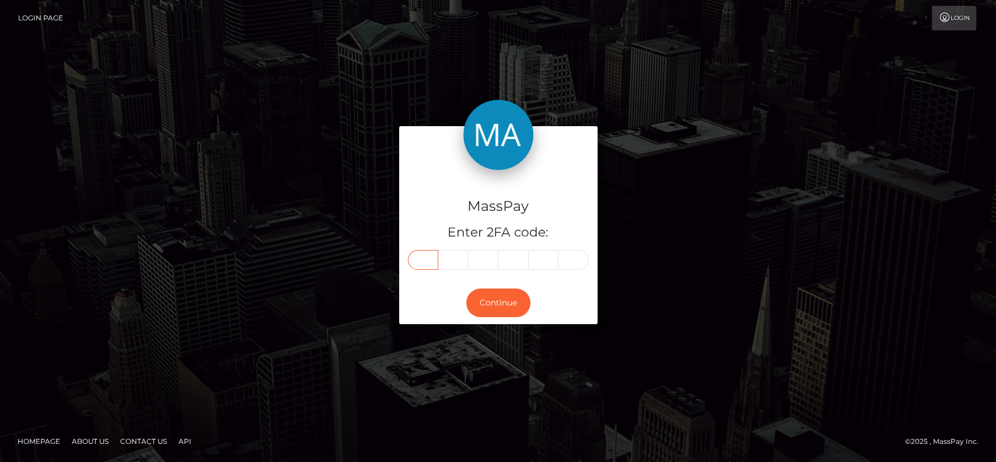
paste input "5"
type input "5"
type input "2"
type input "5"
type input "4"
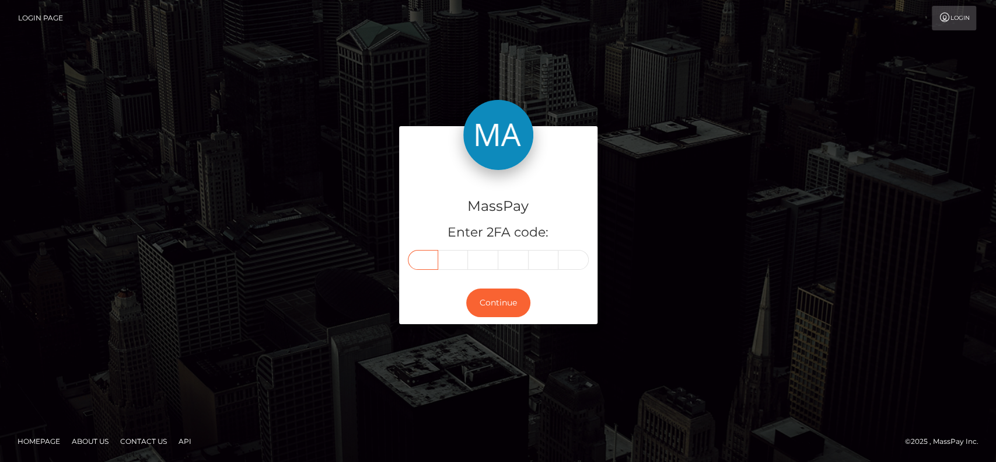
type input "0"
type input "3"
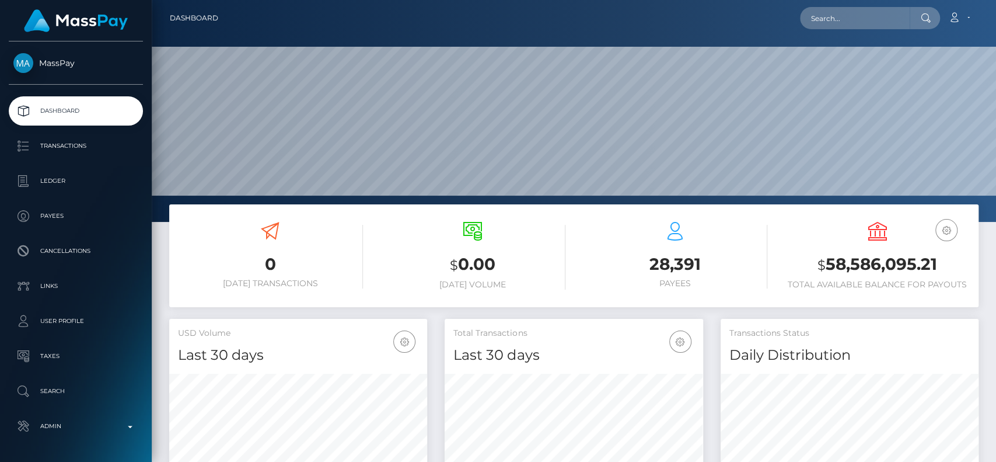
scroll to position [206, 258]
click at [830, 19] on input "text" at bounding box center [855, 18] width 110 height 22
paste input "[EMAIL_ADDRESS][DOMAIN_NAME]"
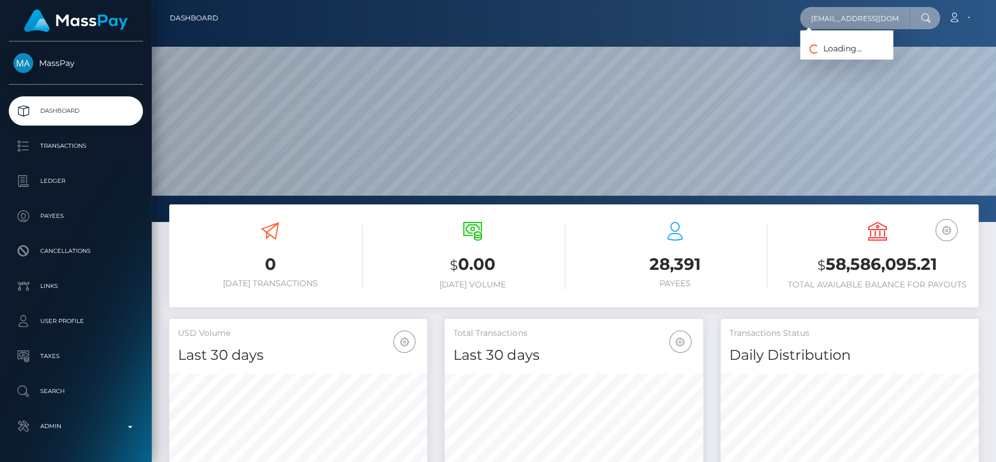
type input "[EMAIL_ADDRESS][DOMAIN_NAME]"
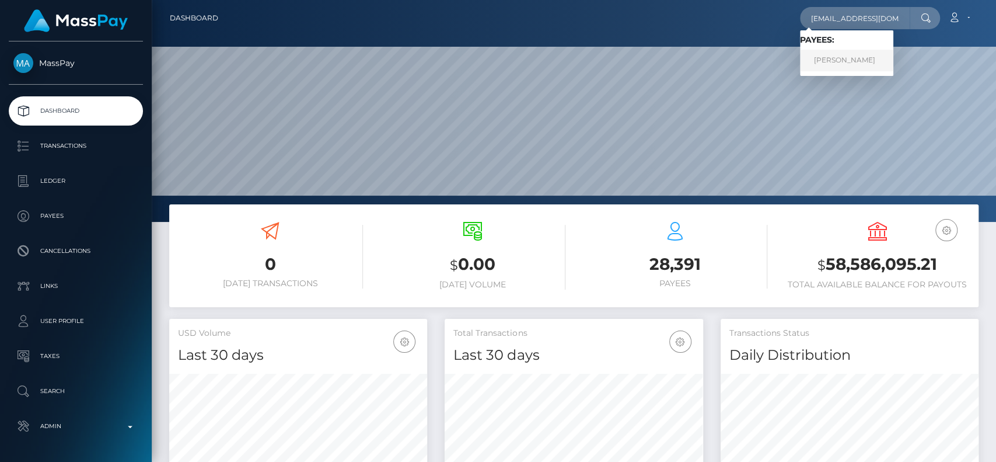
click at [859, 53] on link "[PERSON_NAME]" at bounding box center [846, 61] width 93 height 22
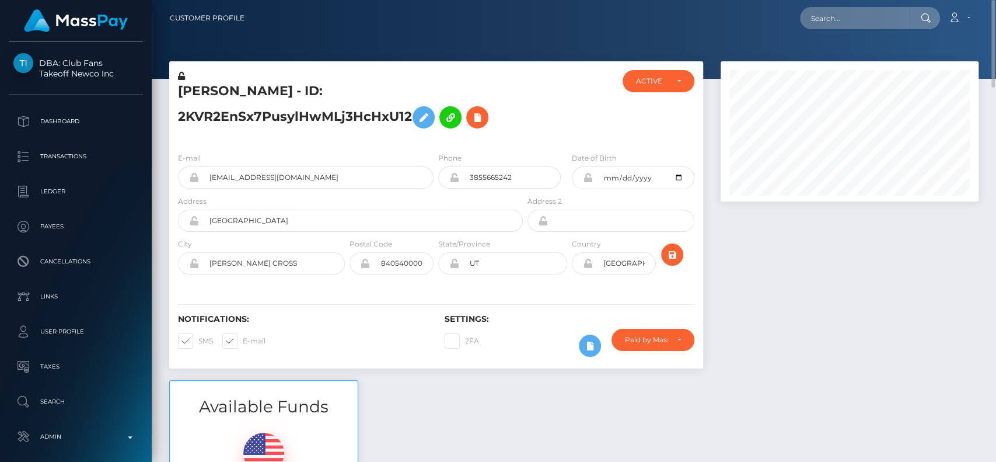
scroll to position [311, 0]
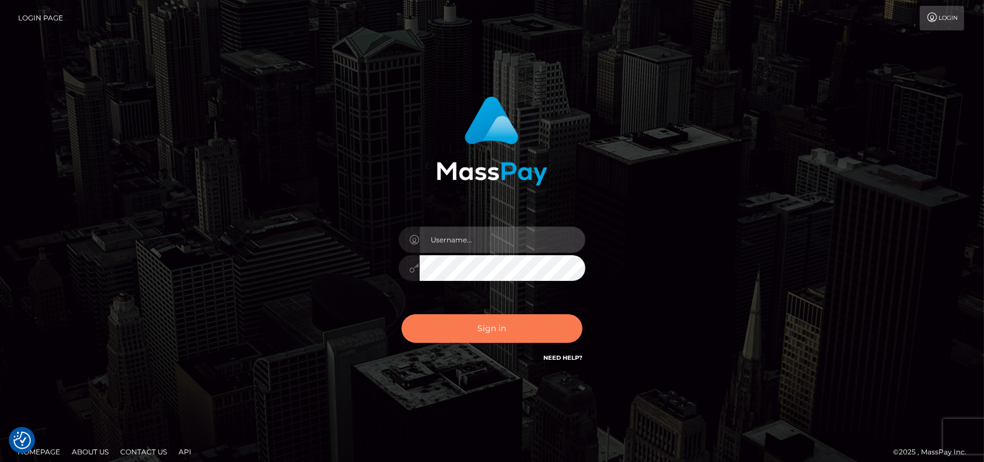
type input "petros.kidane"
click at [453, 350] on div "Sign in Need Help?" at bounding box center [492, 333] width 204 height 52
click at [456, 331] on button "Sign in" at bounding box center [492, 328] width 181 height 29
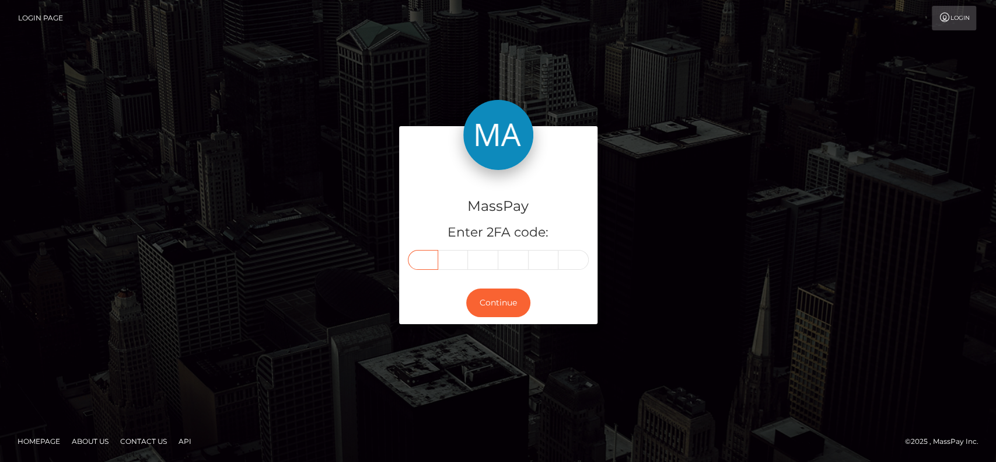
paste input "3"
type input "3"
type input "8"
type input "4"
type input "1"
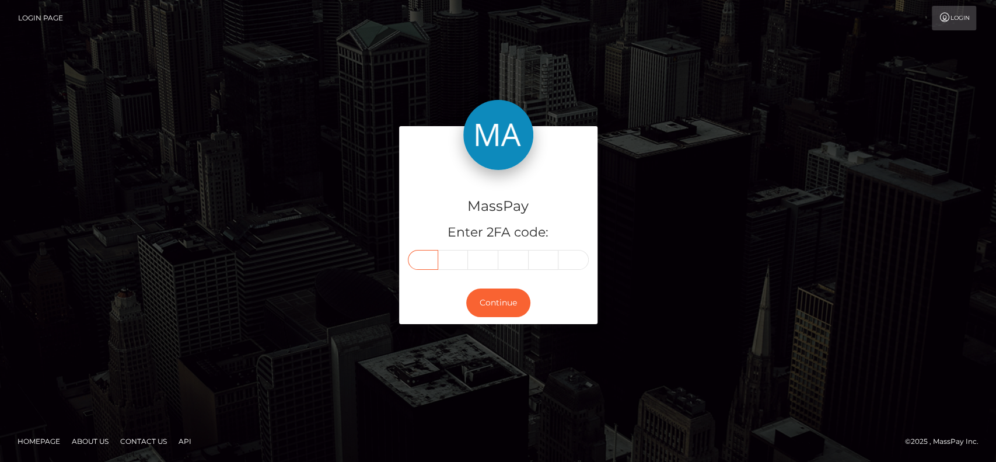
type input "3"
type input "5"
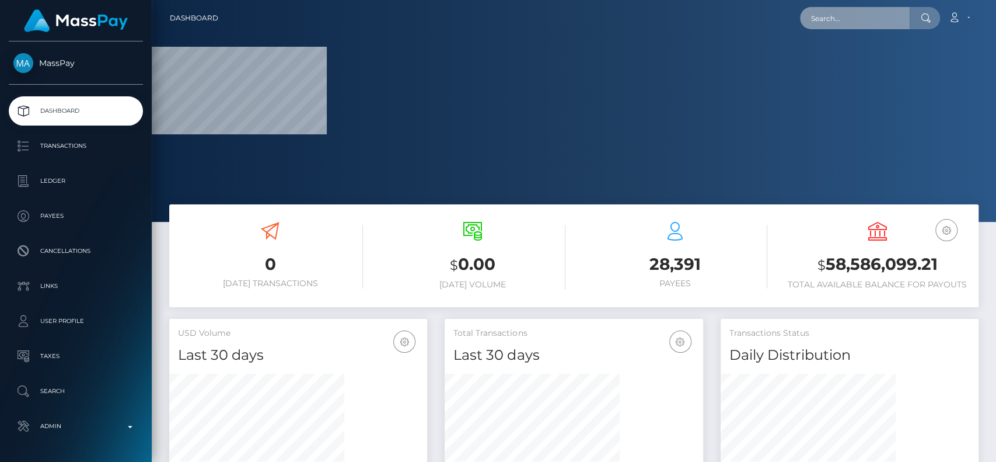
click at [831, 20] on input "text" at bounding box center [855, 18] width 110 height 22
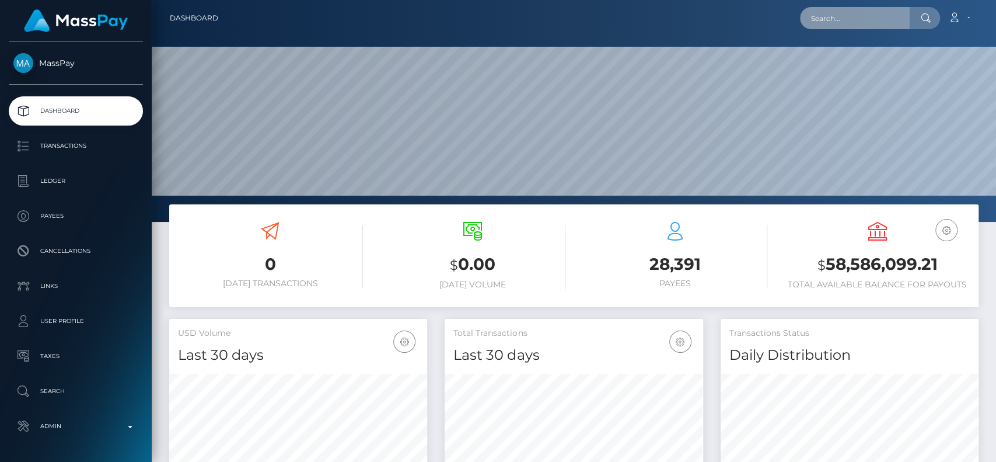
scroll to position [206, 258]
paste input "[PERSON_NAME][EMAIL_ADDRESS][DOMAIN_NAME]"
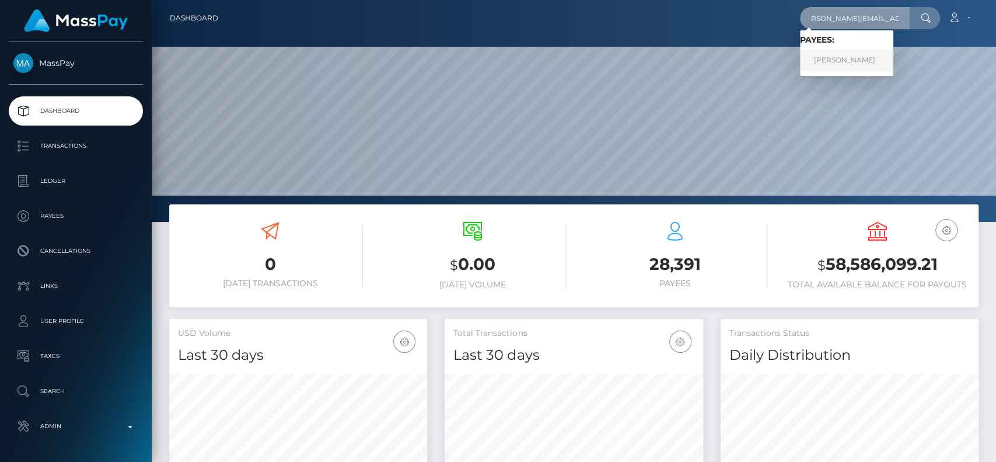
type input "[PERSON_NAME][EMAIL_ADDRESS][DOMAIN_NAME]"
click at [844, 53] on link "[PERSON_NAME]" at bounding box center [846, 61] width 93 height 22
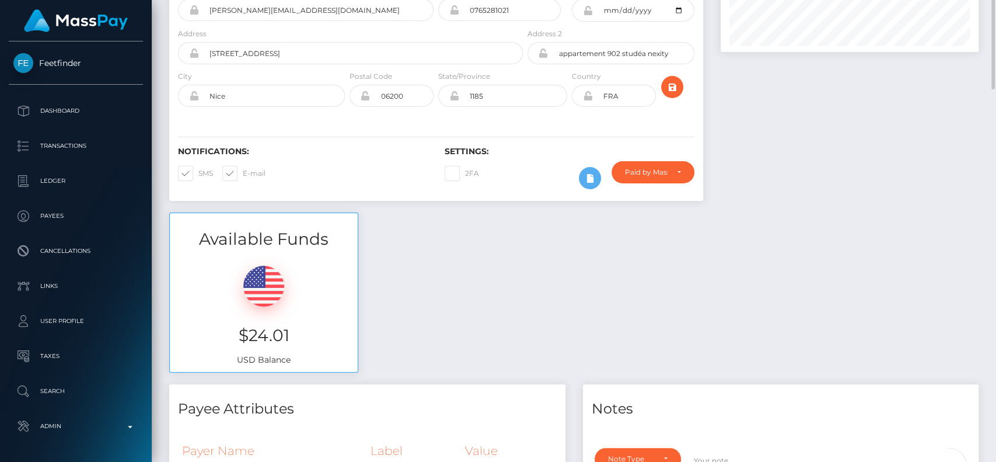
scroll to position [71, 0]
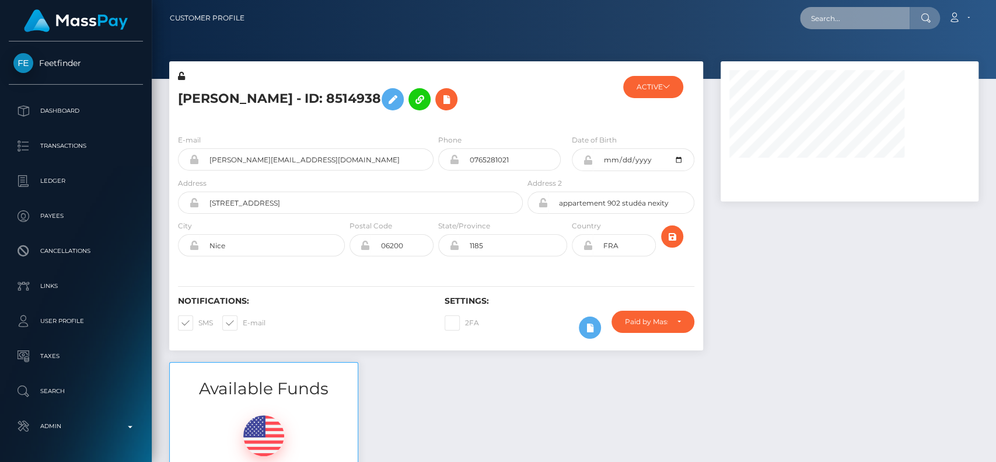
click at [833, 19] on input "text" at bounding box center [855, 18] width 110 height 22
paste input "[EMAIL_ADDRESS][DOMAIN_NAME]"
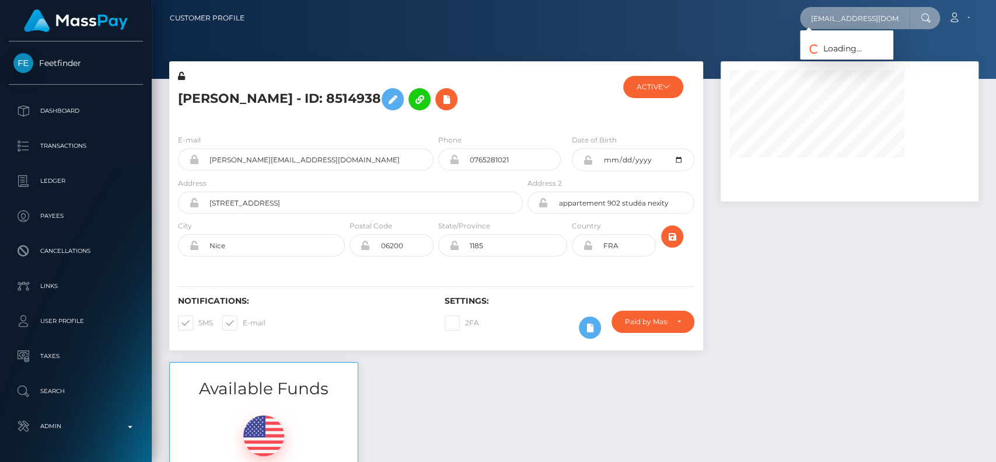
scroll to position [0, 1]
type input "[EMAIL_ADDRESS][DOMAIN_NAME]"
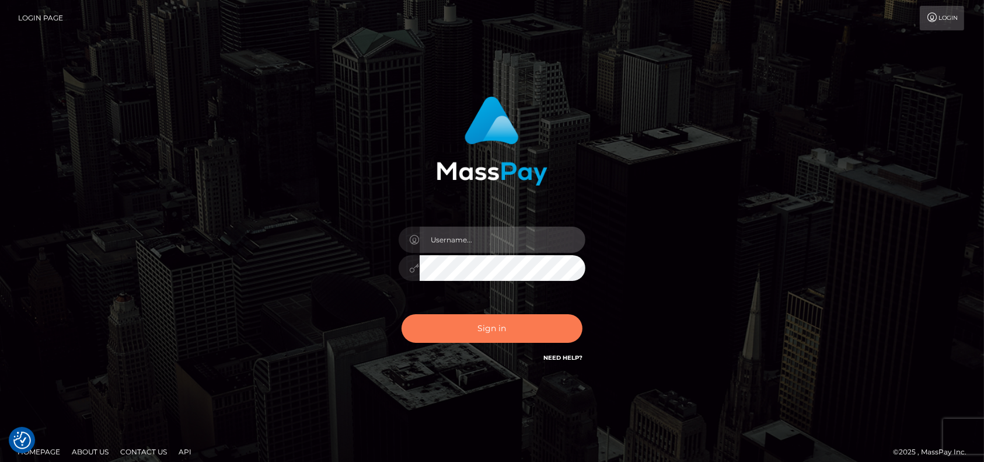
type input "petros.[PERSON_NAME]"
click at [499, 330] on button "Sign in" at bounding box center [492, 328] width 181 height 29
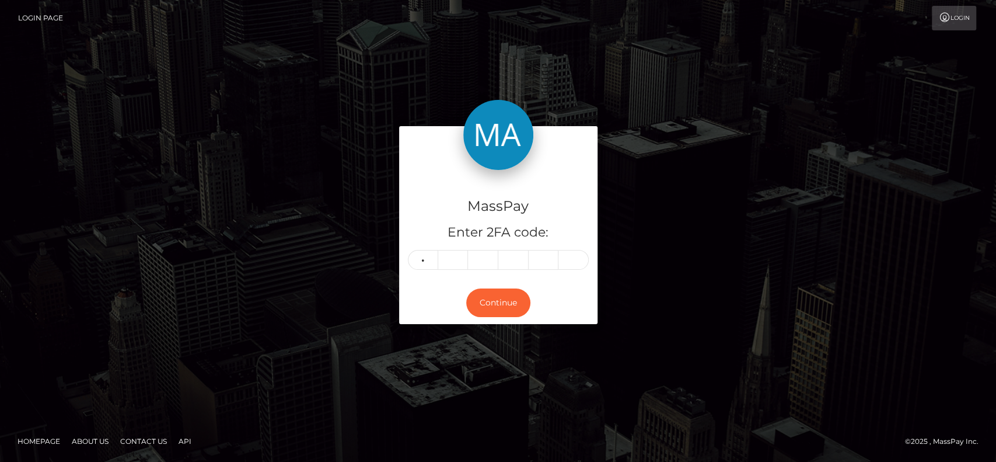
type input "4"
type input "8"
type input "9"
type input "7"
type input "3"
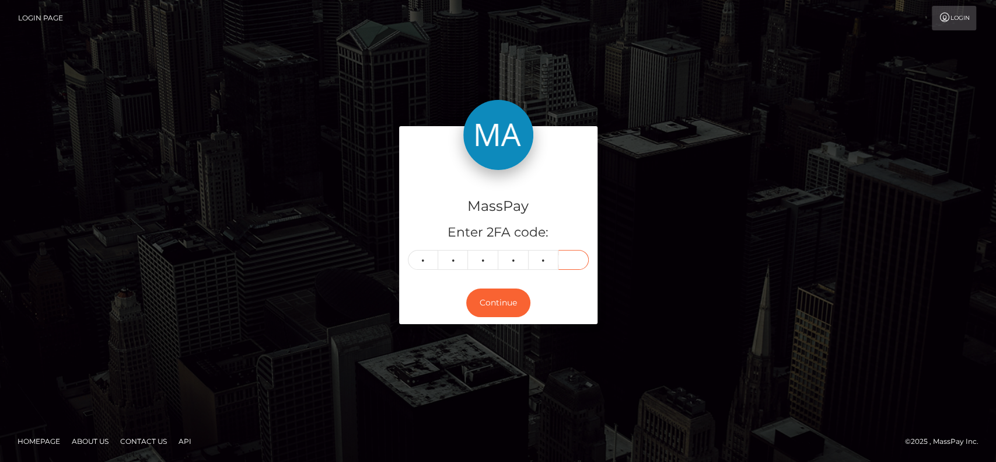
type input "9"
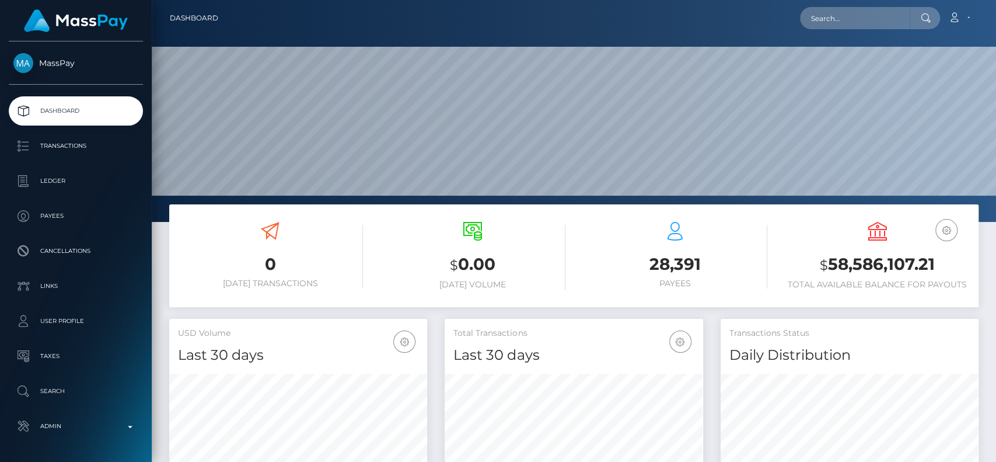
scroll to position [206, 258]
click at [861, 20] on input "text" at bounding box center [855, 18] width 110 height 22
paste input "[EMAIL_ADDRESS][DOMAIN_NAME]"
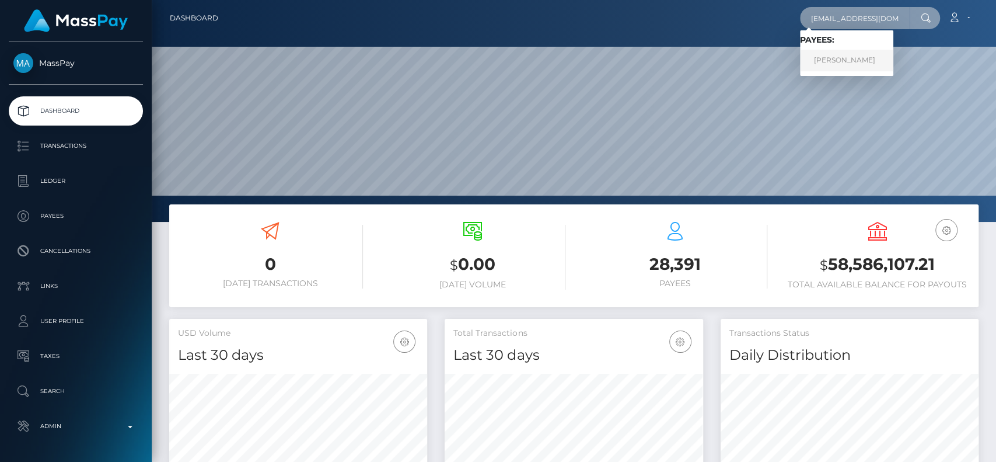
type input "[EMAIL_ADDRESS][DOMAIN_NAME]"
click at [880, 56] on link "ISABEL AIMEE LEWIS" at bounding box center [846, 61] width 93 height 22
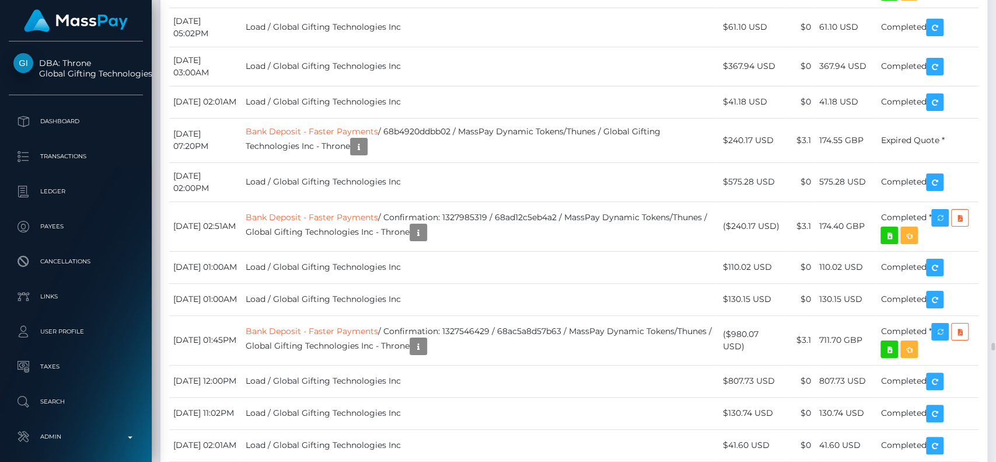
scroll to position [10739, 0]
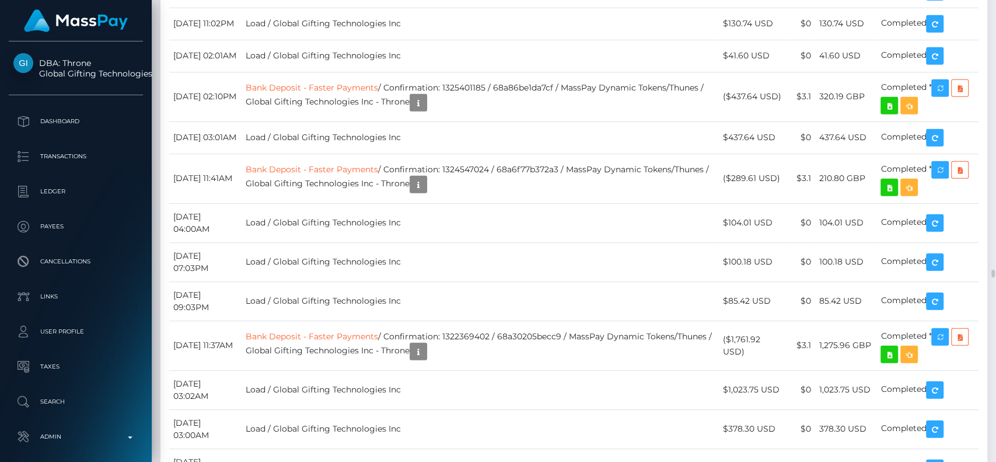
scroll to position [11128, 0]
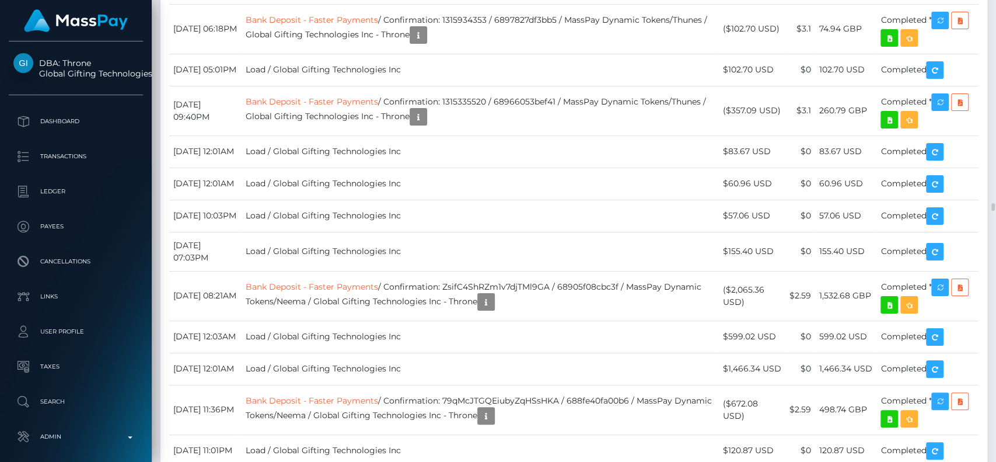
scroll to position [11907, 0]
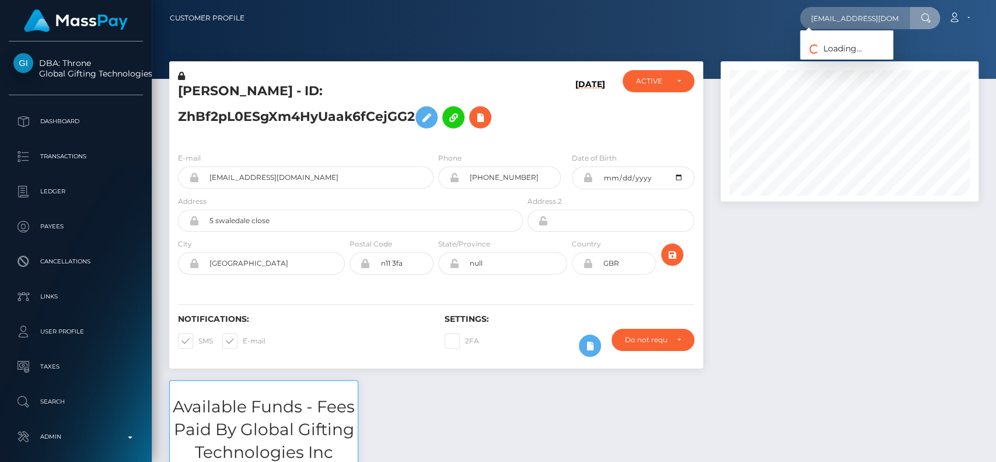
scroll to position [0, 9]
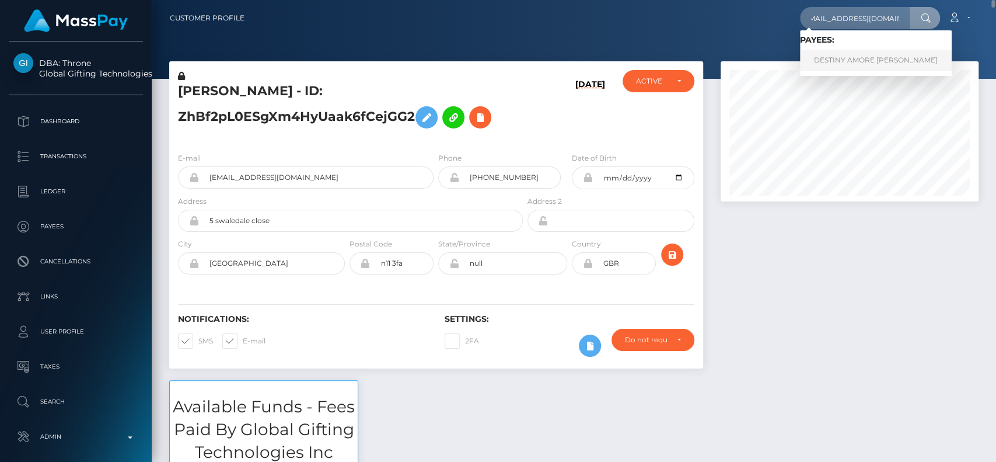
type input "destinylafazia7@gmail.com"
click at [863, 58] on link "DESTINY AMORE LAFAZIA" at bounding box center [876, 61] width 152 height 22
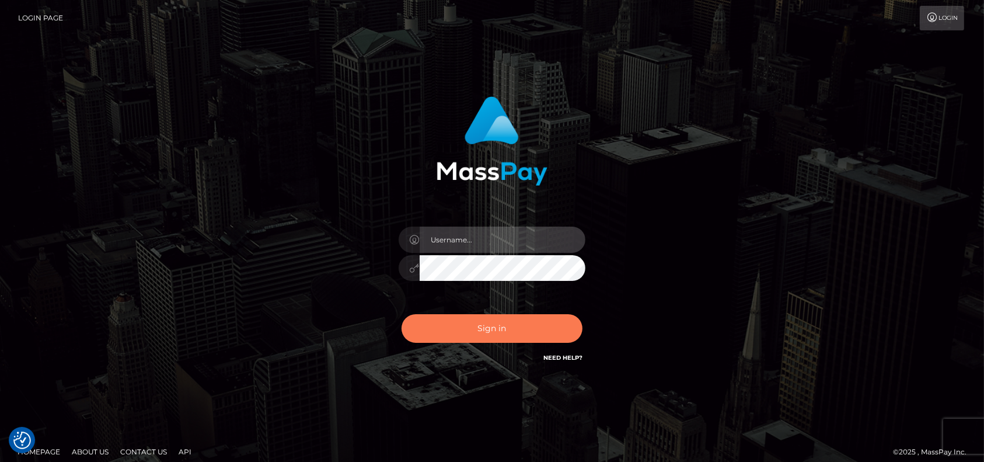
type input "petros.kidane"
click at [486, 324] on button "Sign in" at bounding box center [492, 328] width 181 height 29
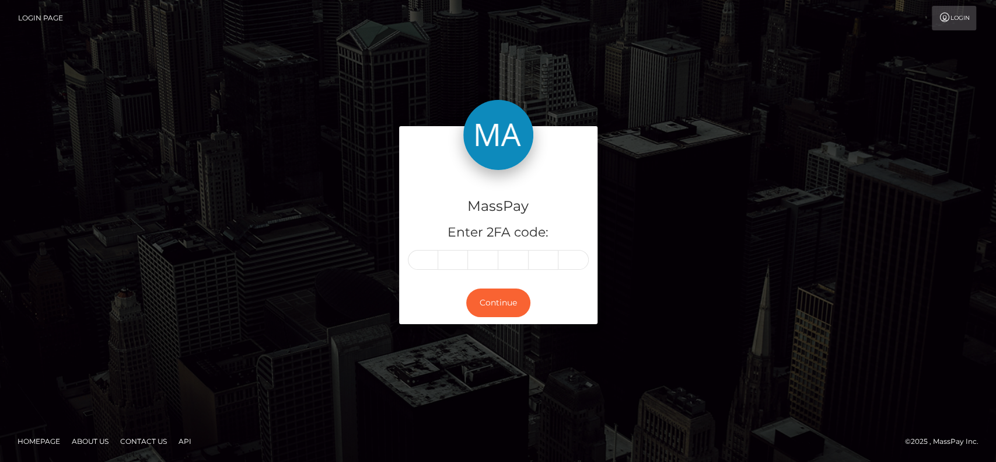
click at [427, 255] on input "text" at bounding box center [423, 260] width 30 height 20
type input "8"
type input "3"
type input "1"
type input "9"
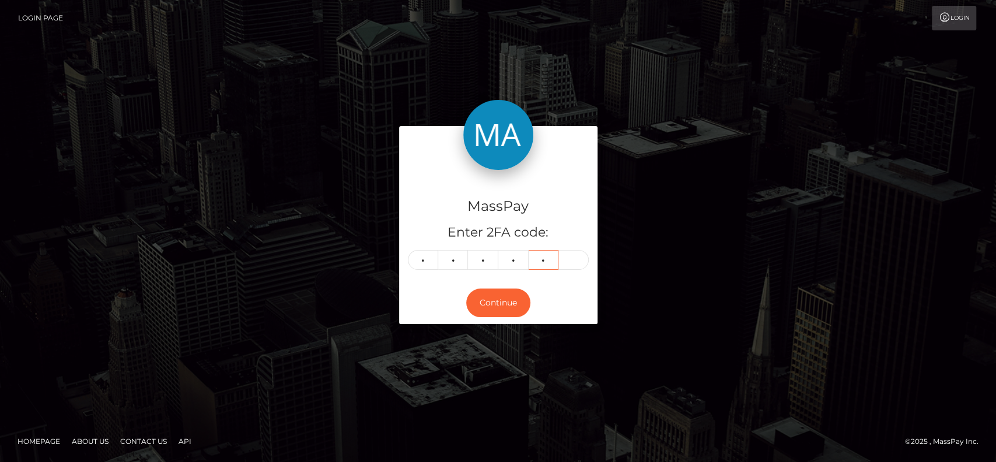
type input "5"
type input "4"
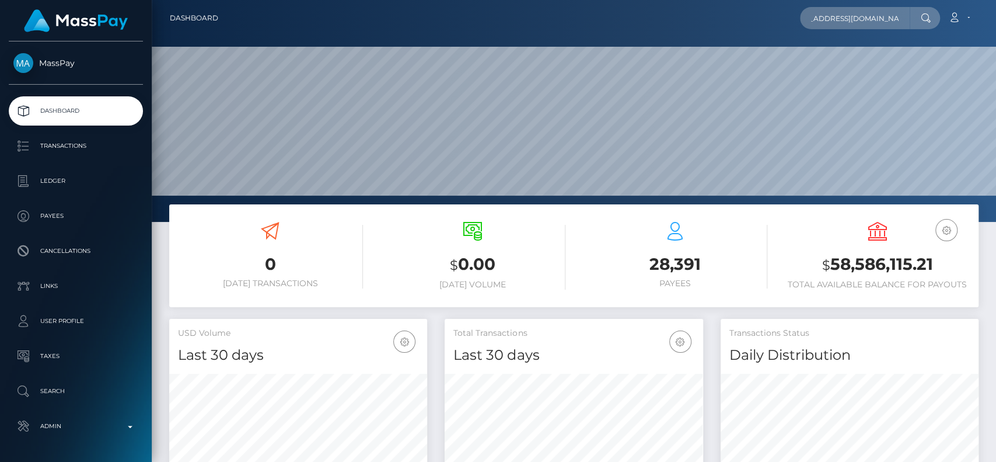
scroll to position [0, 29]
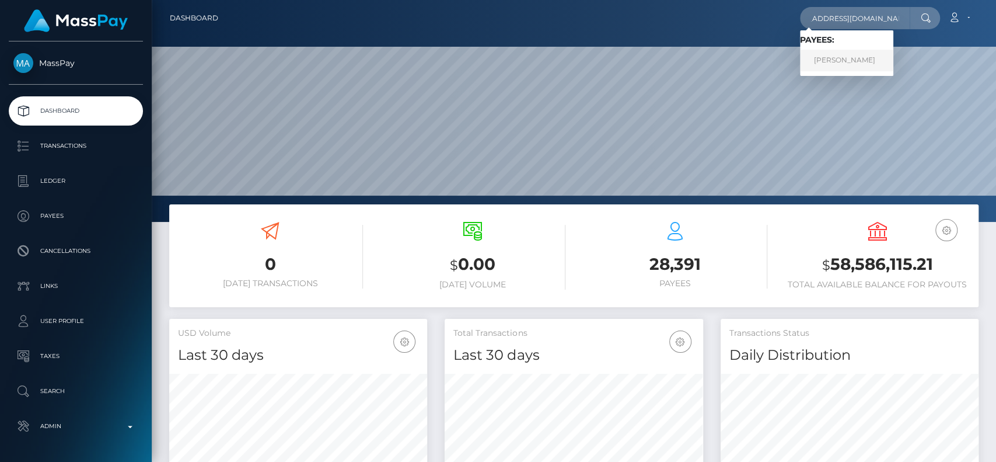
type input "[EMAIL_ADDRESS][DOMAIN_NAME]"
click at [836, 63] on link "[PERSON_NAME]" at bounding box center [846, 61] width 93 height 22
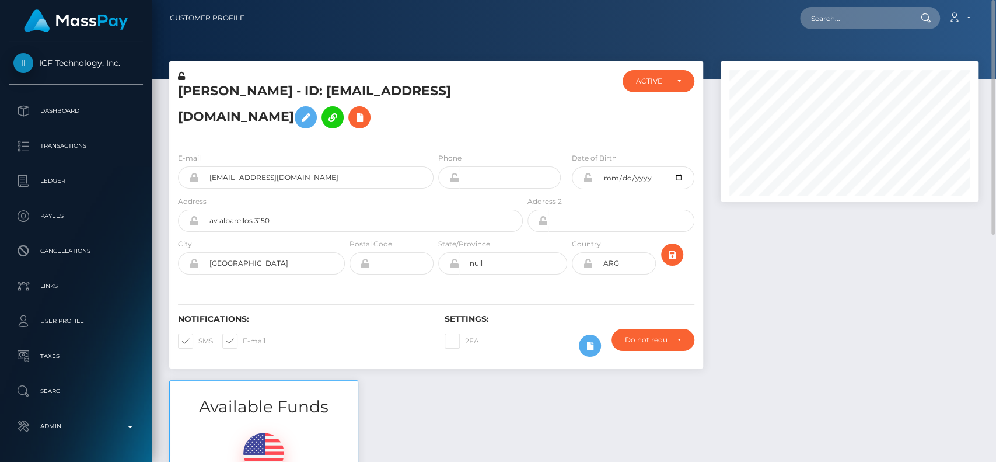
click at [211, 86] on h5 "[PERSON_NAME] - ID: [EMAIL_ADDRESS][DOMAIN_NAME]" at bounding box center [347, 108] width 339 height 52
copy h5 "camila"
click at [402, 243] on div "Postal Code" at bounding box center [392, 256] width 84 height 37
click at [854, 14] on input "text" at bounding box center [855, 18] width 110 height 22
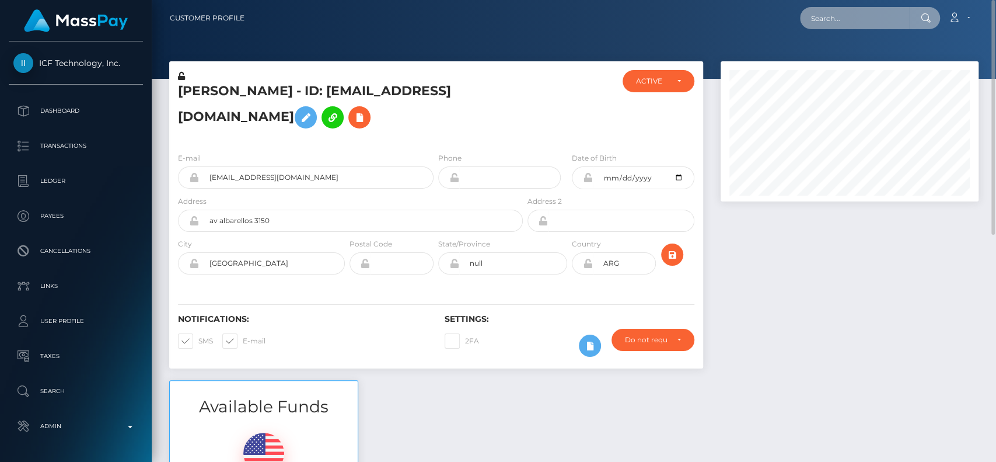
paste input "[EMAIL_ADDRESS][DOMAIN_NAME]"
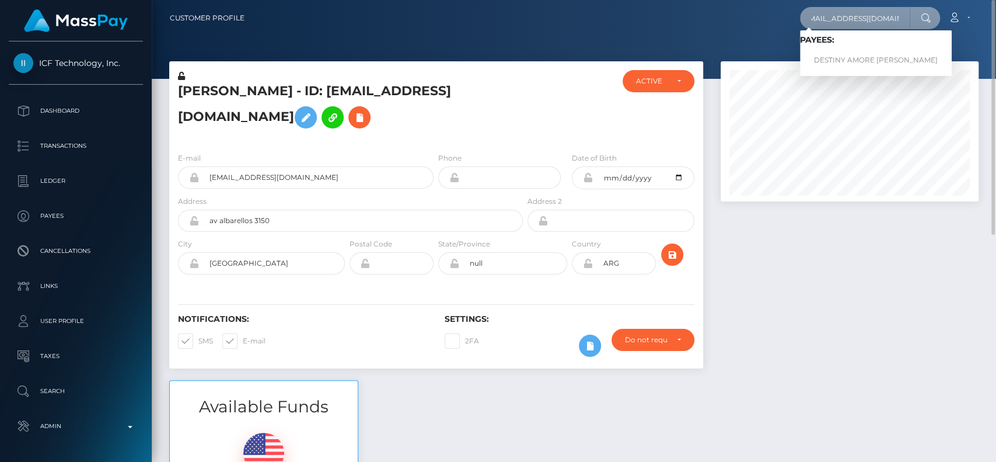
type input "[EMAIL_ADDRESS][DOMAIN_NAME]"
click at [849, 51] on link "DESTINY AMORE LAFAZIA" at bounding box center [876, 61] width 152 height 22
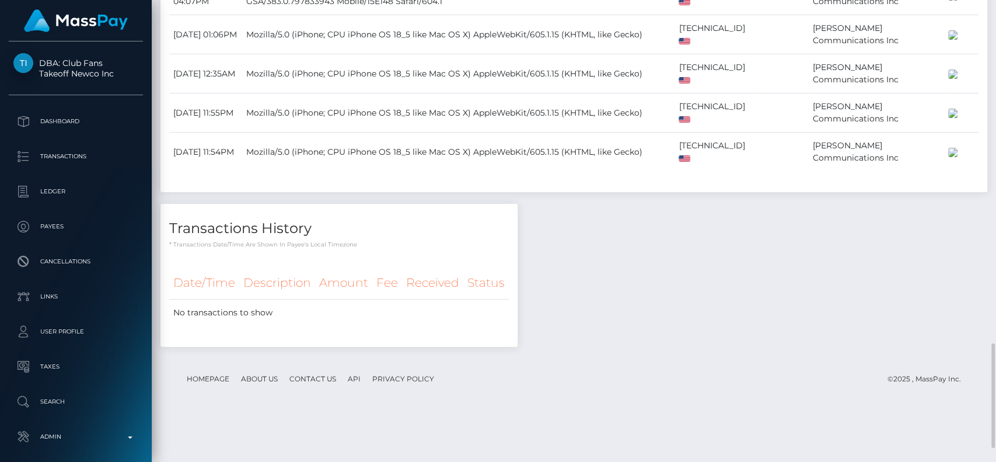
scroll to position [1167, 0]
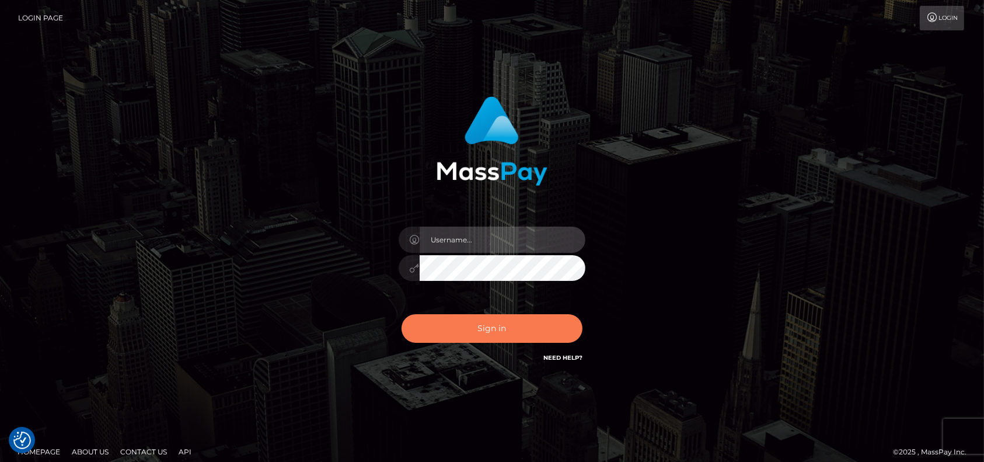
type input "petros.kidane"
click at [457, 334] on button "Sign in" at bounding box center [492, 328] width 181 height 29
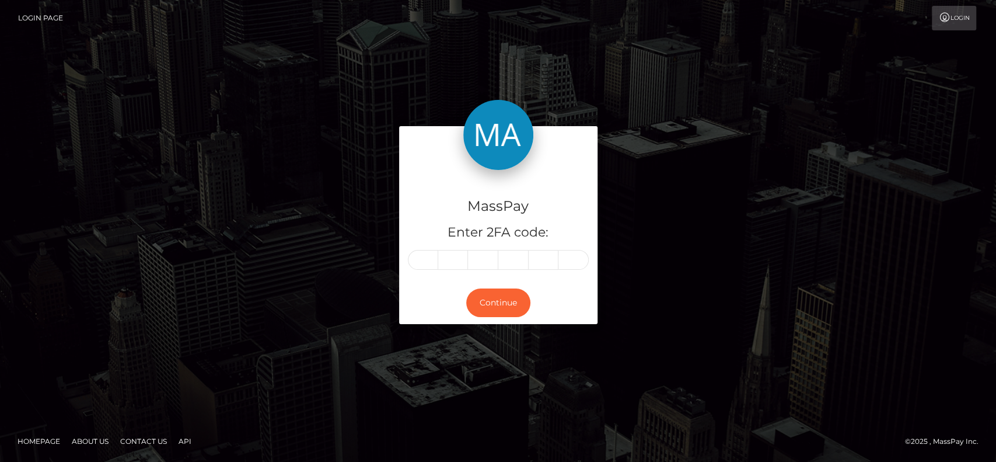
click at [406, 285] on div "Continue" at bounding box center [498, 302] width 198 height 43
click at [417, 252] on input "text" at bounding box center [423, 260] width 30 height 20
type input "0"
type input "3"
type input "5"
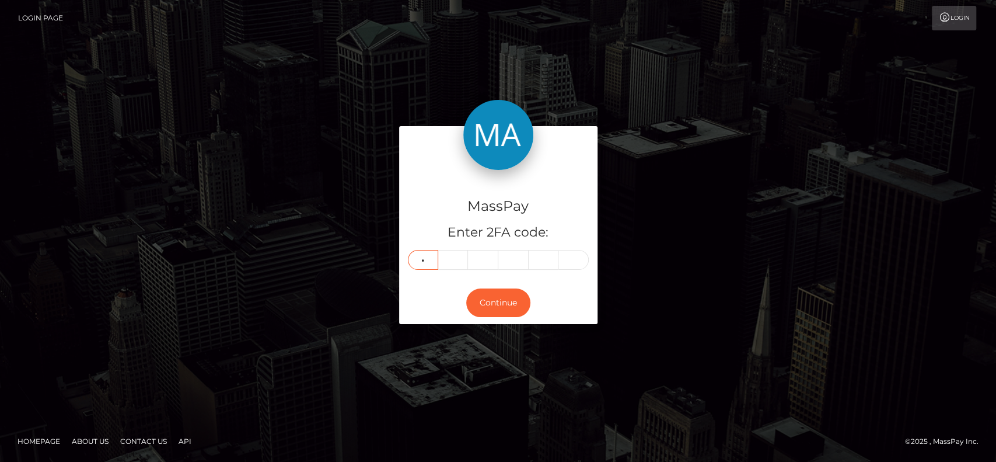
type input "9"
type input "1"
type input "3"
type input "2"
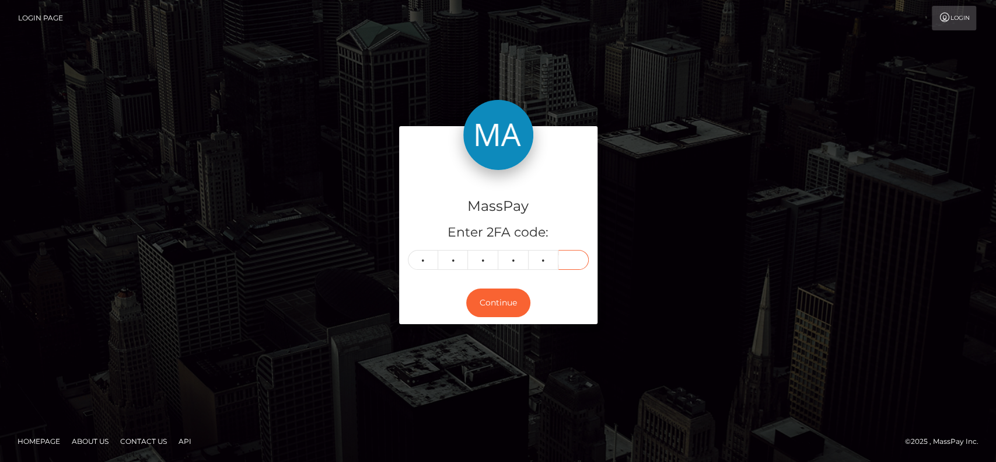
type input "3"
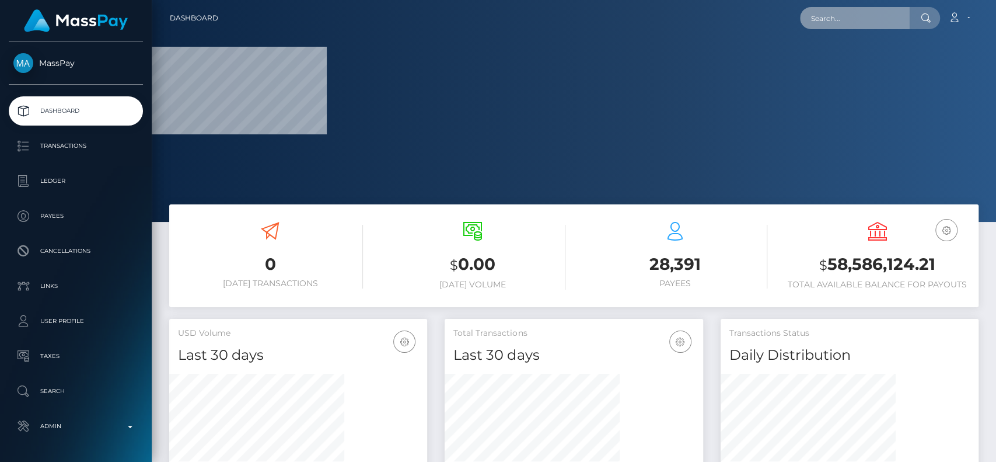
click at [831, 18] on input "text" at bounding box center [855, 18] width 110 height 22
paste input "[EMAIL_ADDRESS][PERSON_NAME][DOMAIN_NAME]"
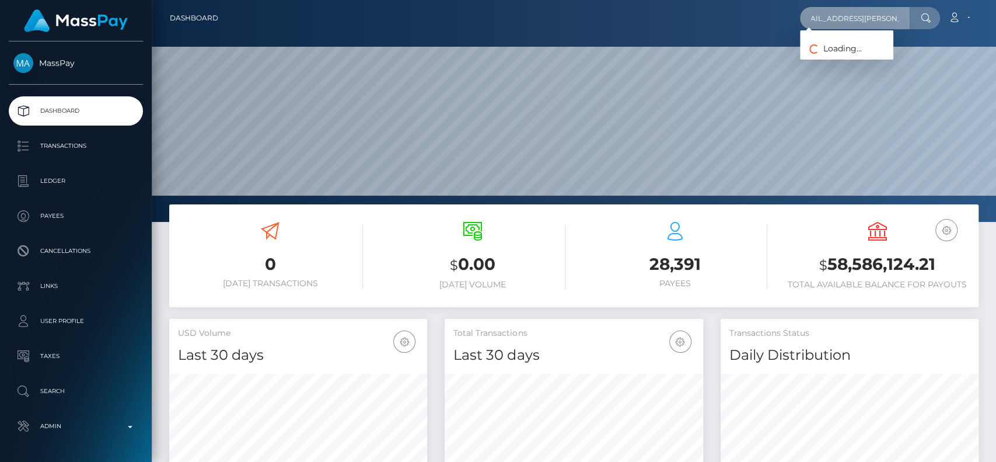
scroll to position [206, 258]
type input "jurackova.kristin@gmail.com"
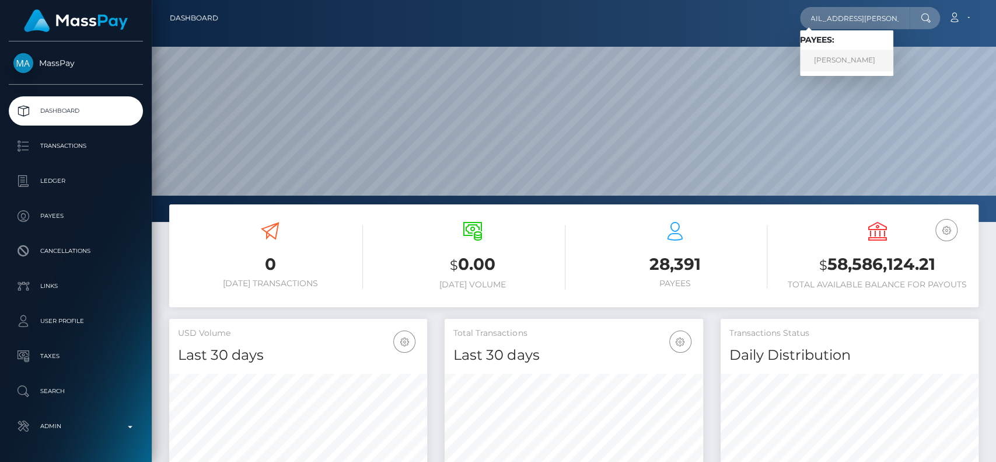
click at [857, 59] on link "Kristina Jurackova" at bounding box center [846, 61] width 93 height 22
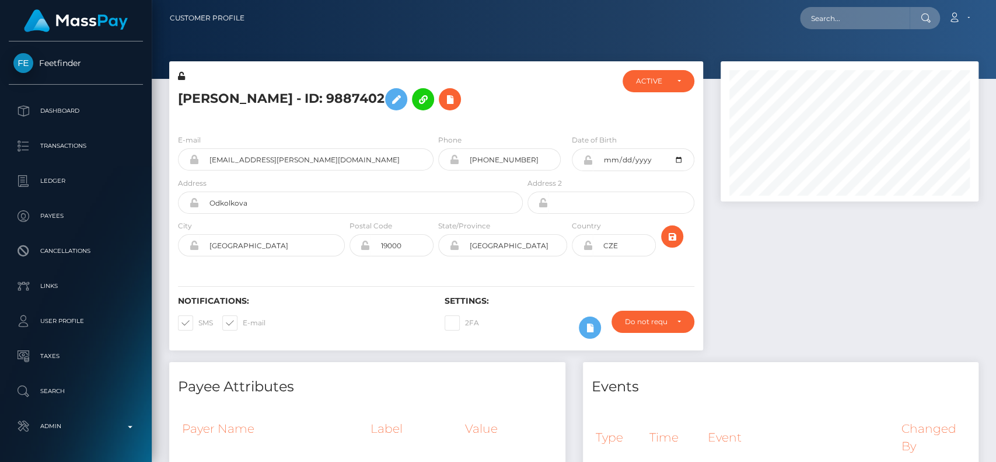
scroll to position [140, 258]
click at [859, 12] on input "text" at bounding box center [855, 18] width 110 height 22
click at [751, 24] on div "Loading... Loading... Account Edit Profile Logout" at bounding box center [616, 18] width 724 height 25
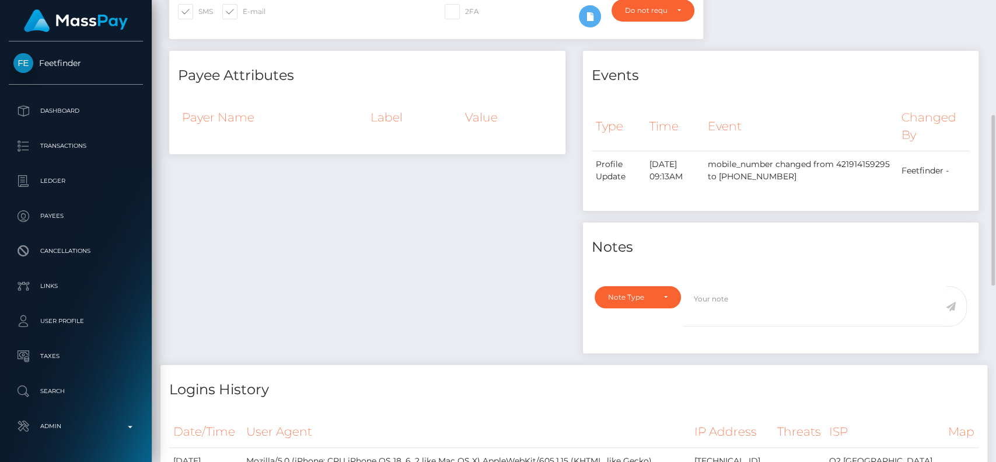
scroll to position [0, 0]
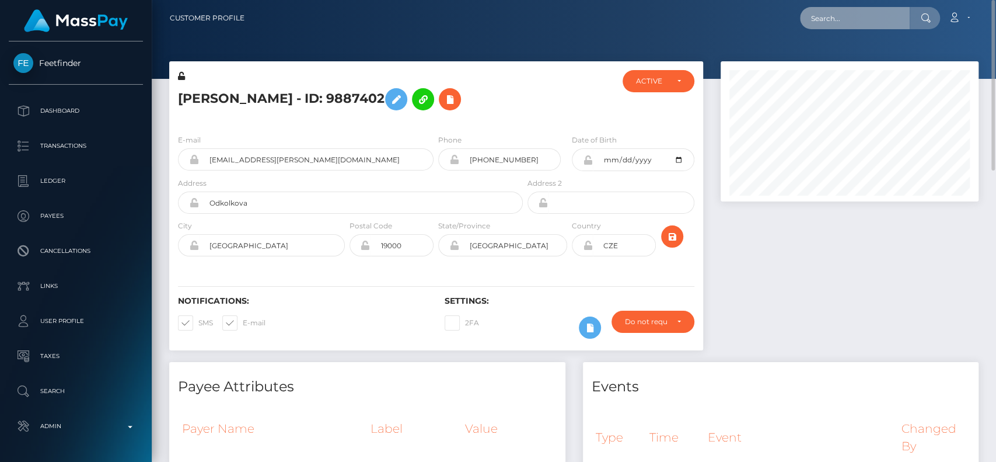
click at [846, 22] on input "text" at bounding box center [855, 18] width 110 height 22
paste input "[EMAIL_ADDRESS][DOMAIN_NAME]"
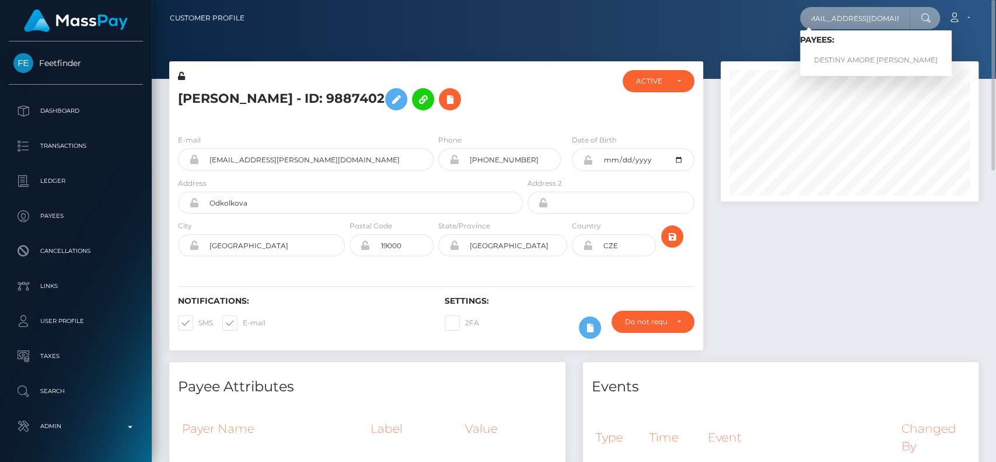
type input "[EMAIL_ADDRESS][DOMAIN_NAME]"
click at [857, 53] on link "DESTINY AMORE [PERSON_NAME]" at bounding box center [876, 61] width 152 height 22
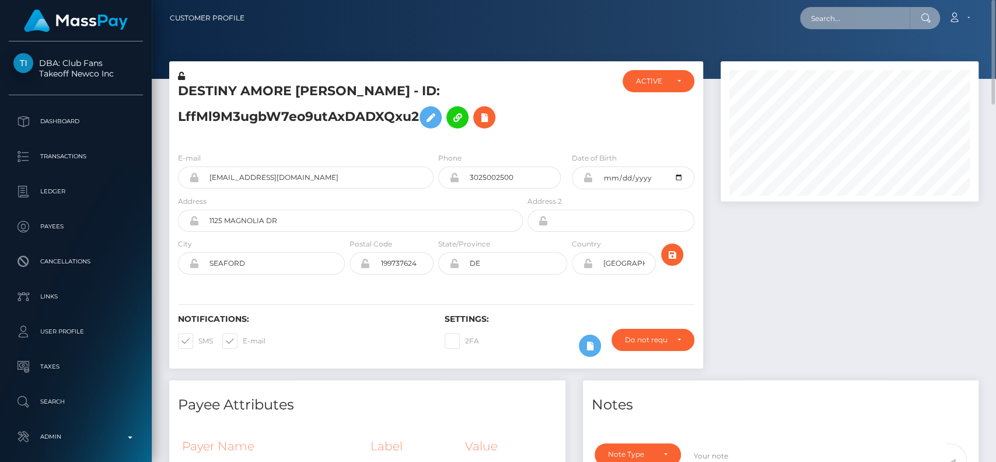
click at [849, 22] on input "text" at bounding box center [855, 18] width 110 height 22
paste input "[EMAIL_ADDRESS][DOMAIN_NAME]"
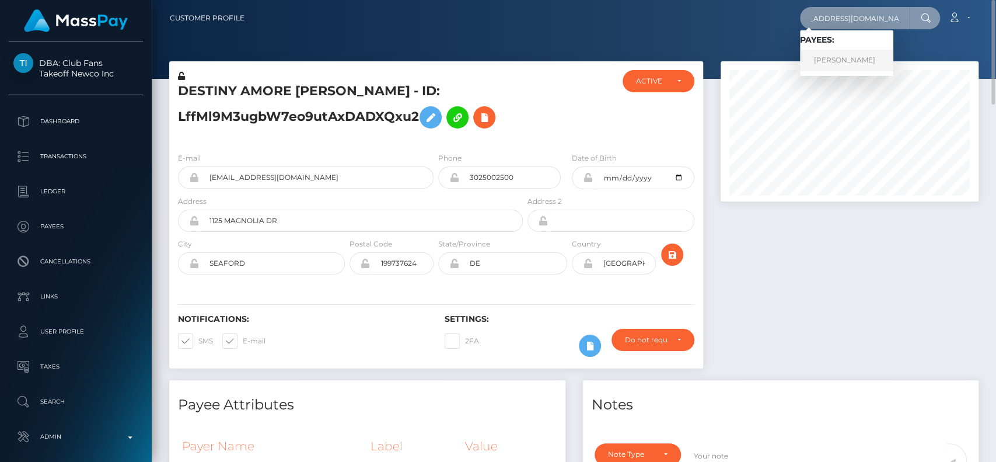
type input "[EMAIL_ADDRESS][DOMAIN_NAME]"
click at [844, 51] on link "camila brito" at bounding box center [846, 61] width 93 height 22
